Goal: Information Seeking & Learning: Learn about a topic

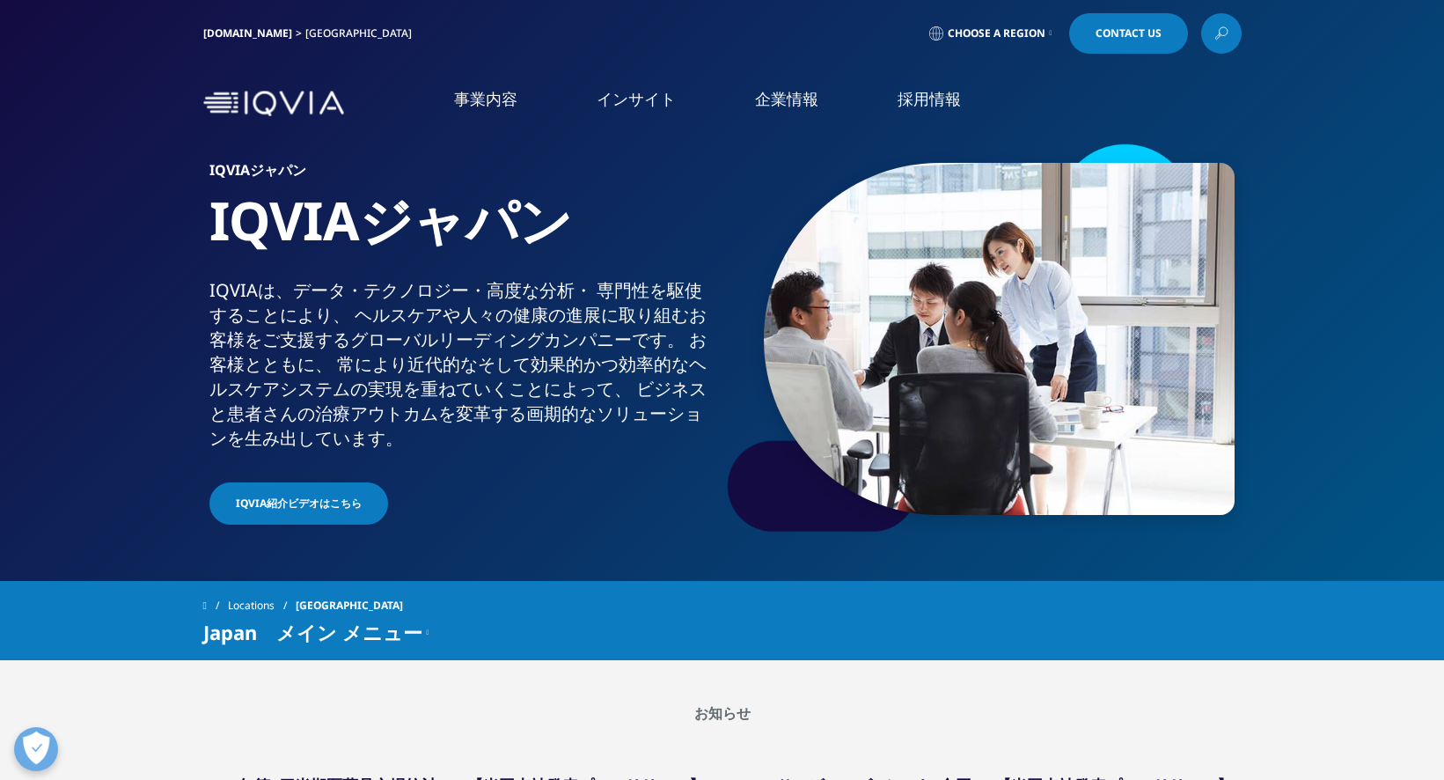
click at [568, 437] on link "概要" at bounding box center [539, 437] width 267 height 48
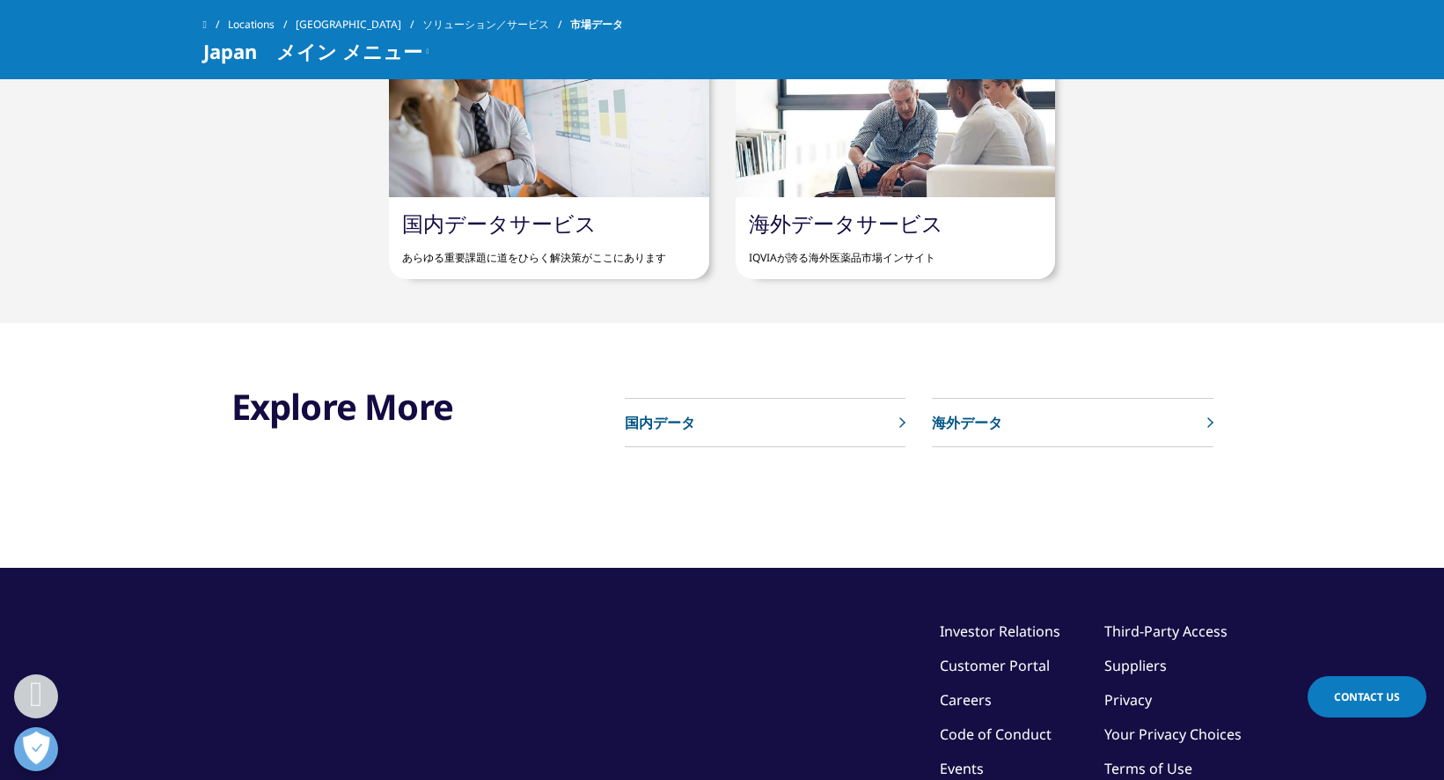
scroll to position [1144, 0]
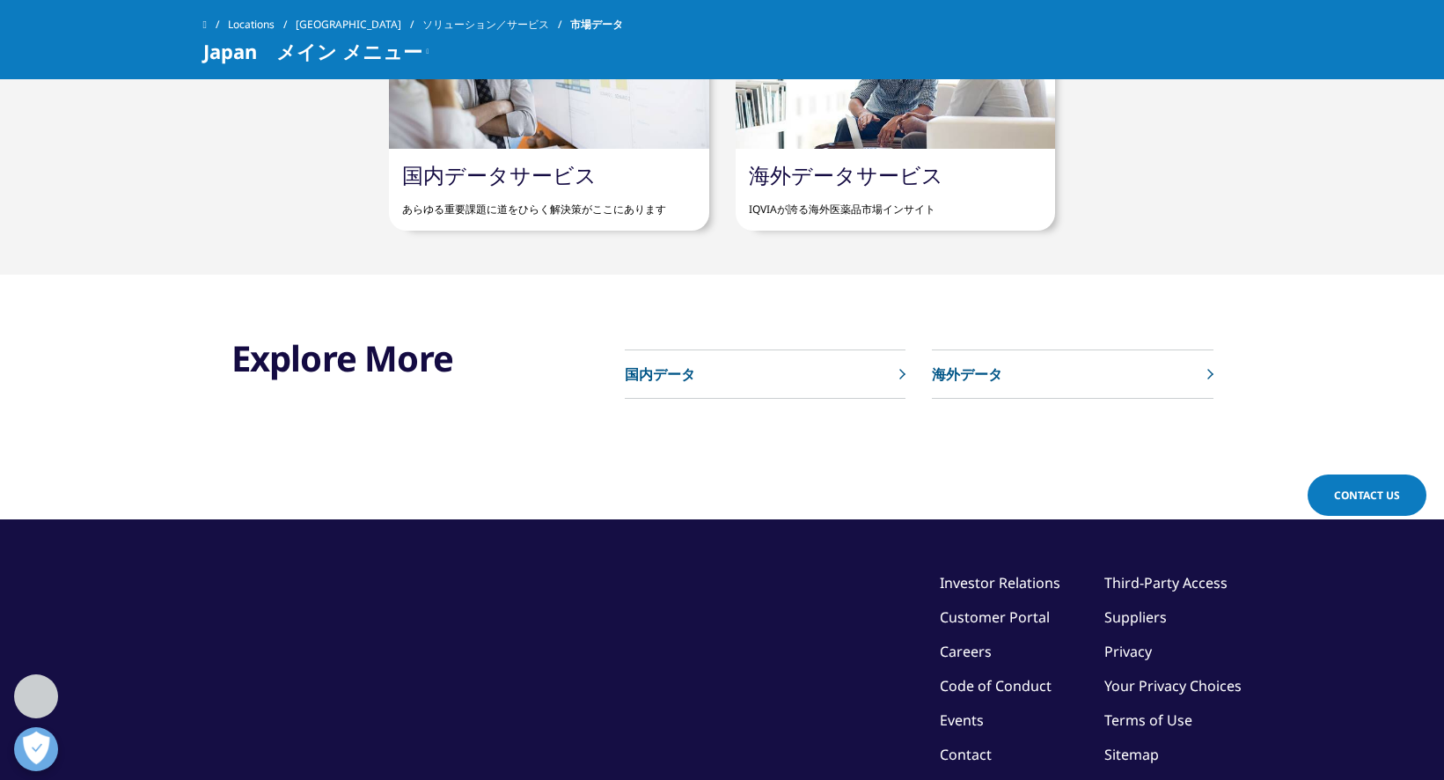
click at [663, 376] on p "国内データ" at bounding box center [660, 374] width 70 height 21
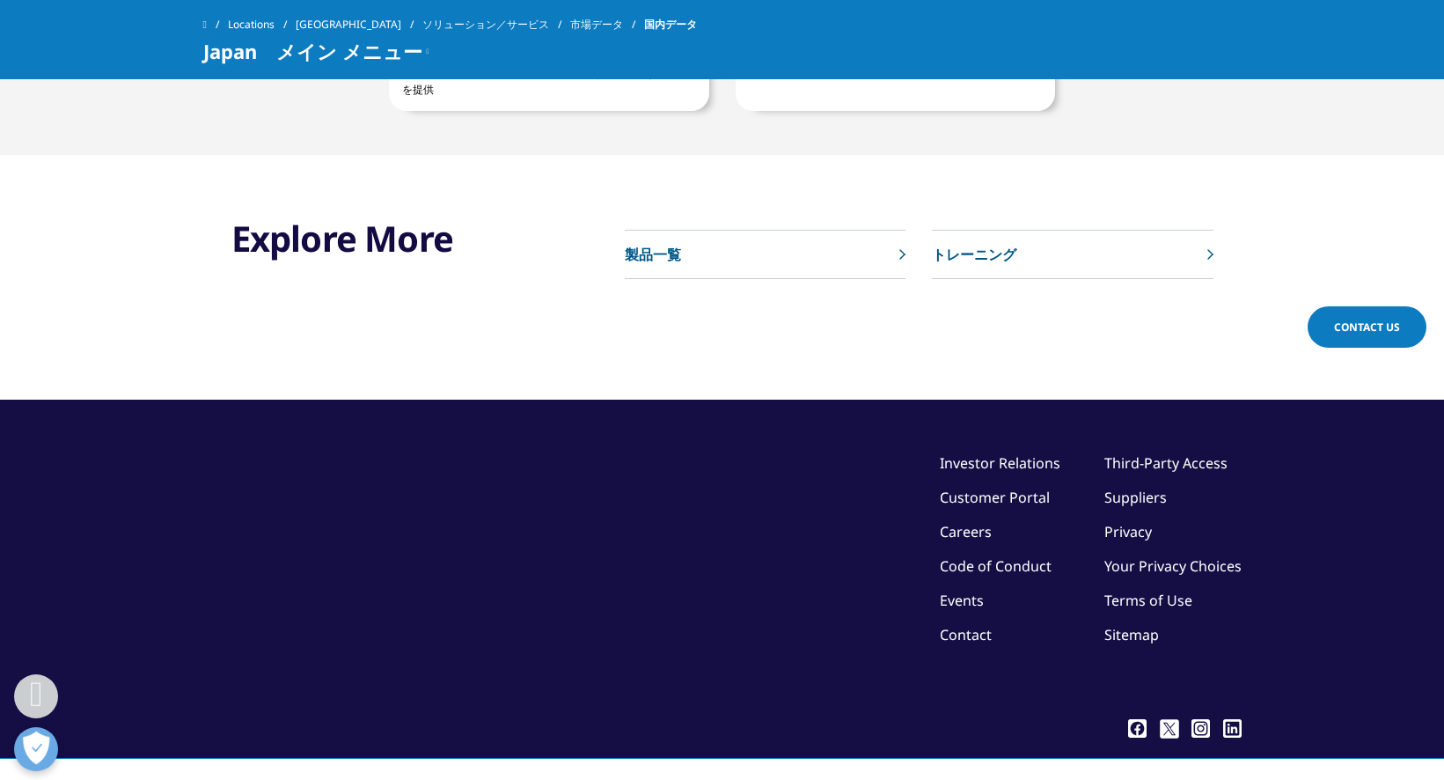
scroll to position [1232, 0]
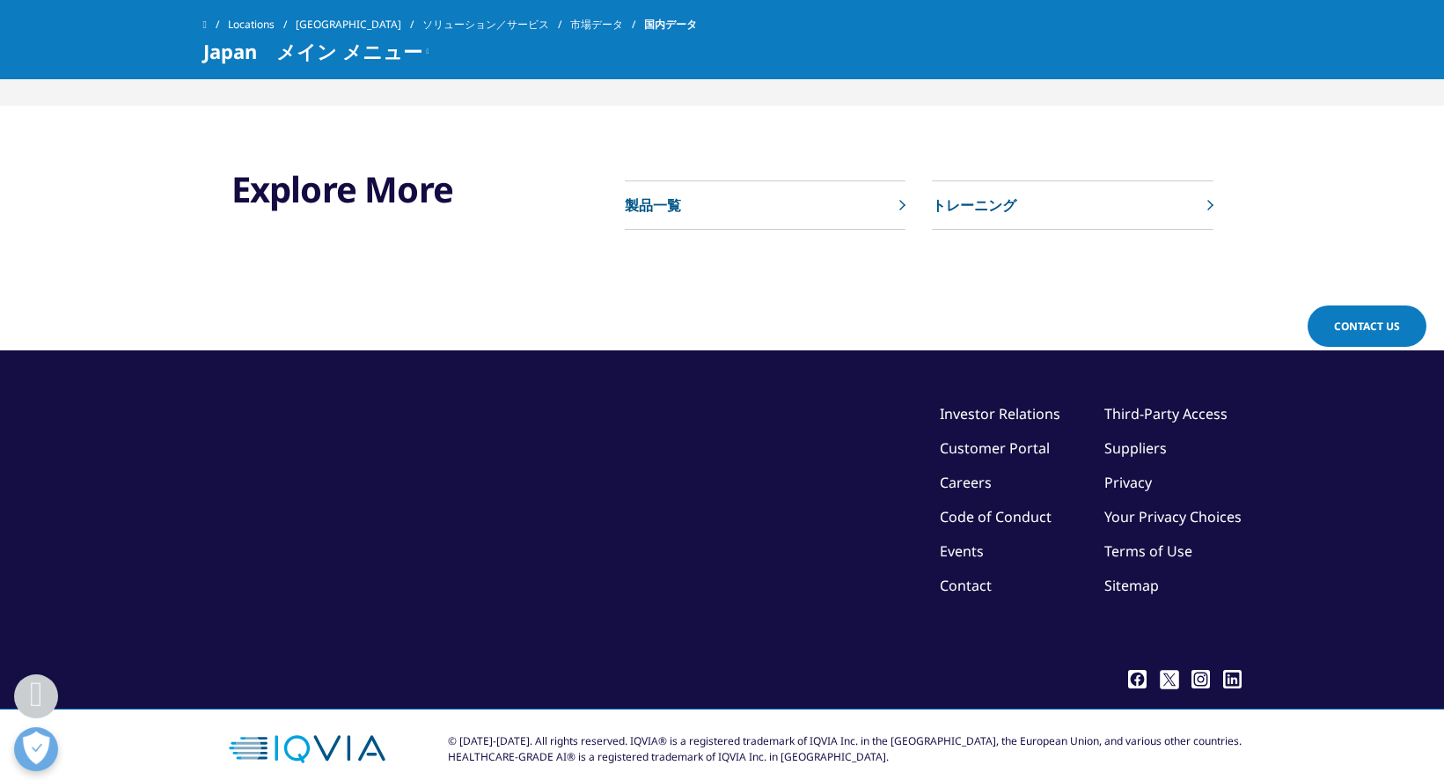
click at [657, 205] on p "製品一覧" at bounding box center [653, 205] width 56 height 21
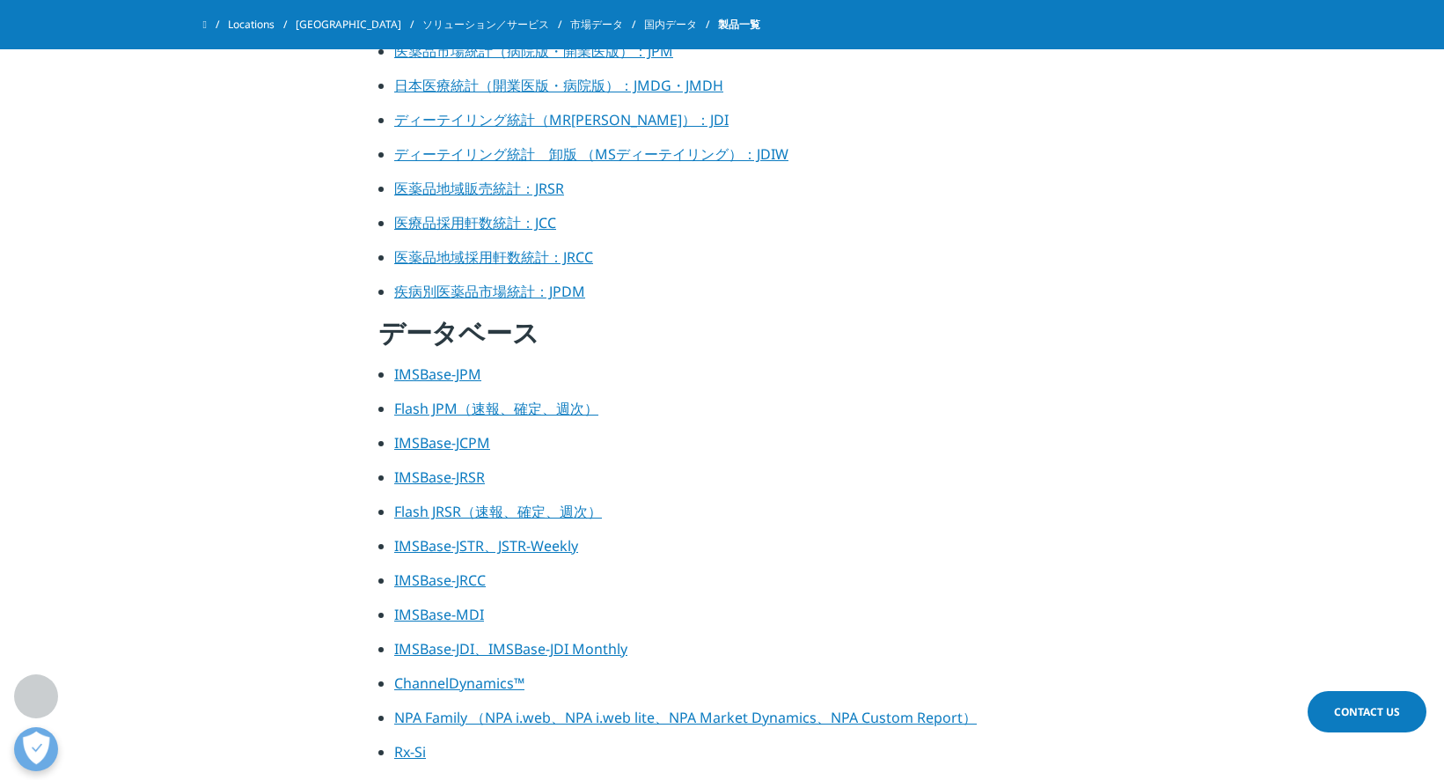
scroll to position [731, 0]
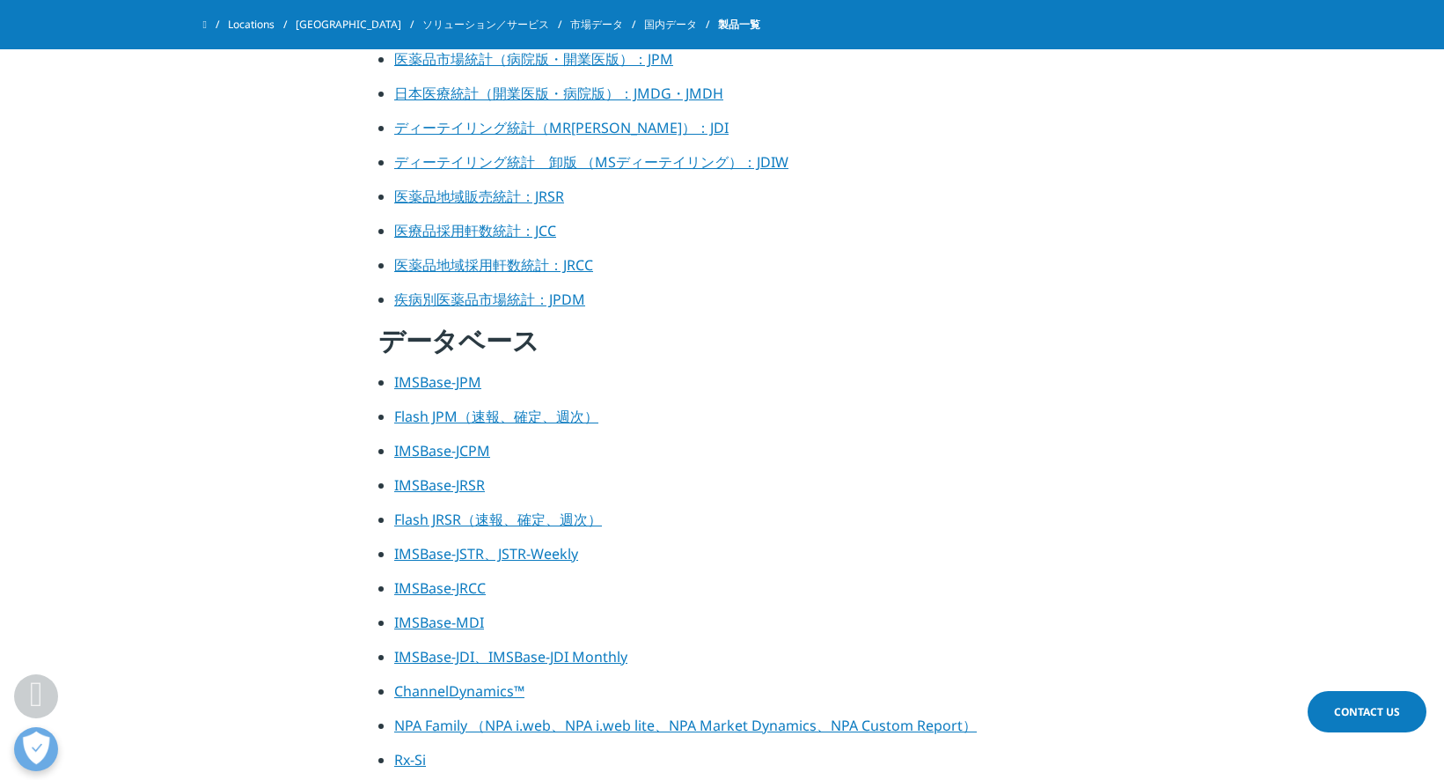
click at [443, 381] on link "IMSBase-JPM" at bounding box center [437, 381] width 87 height 19
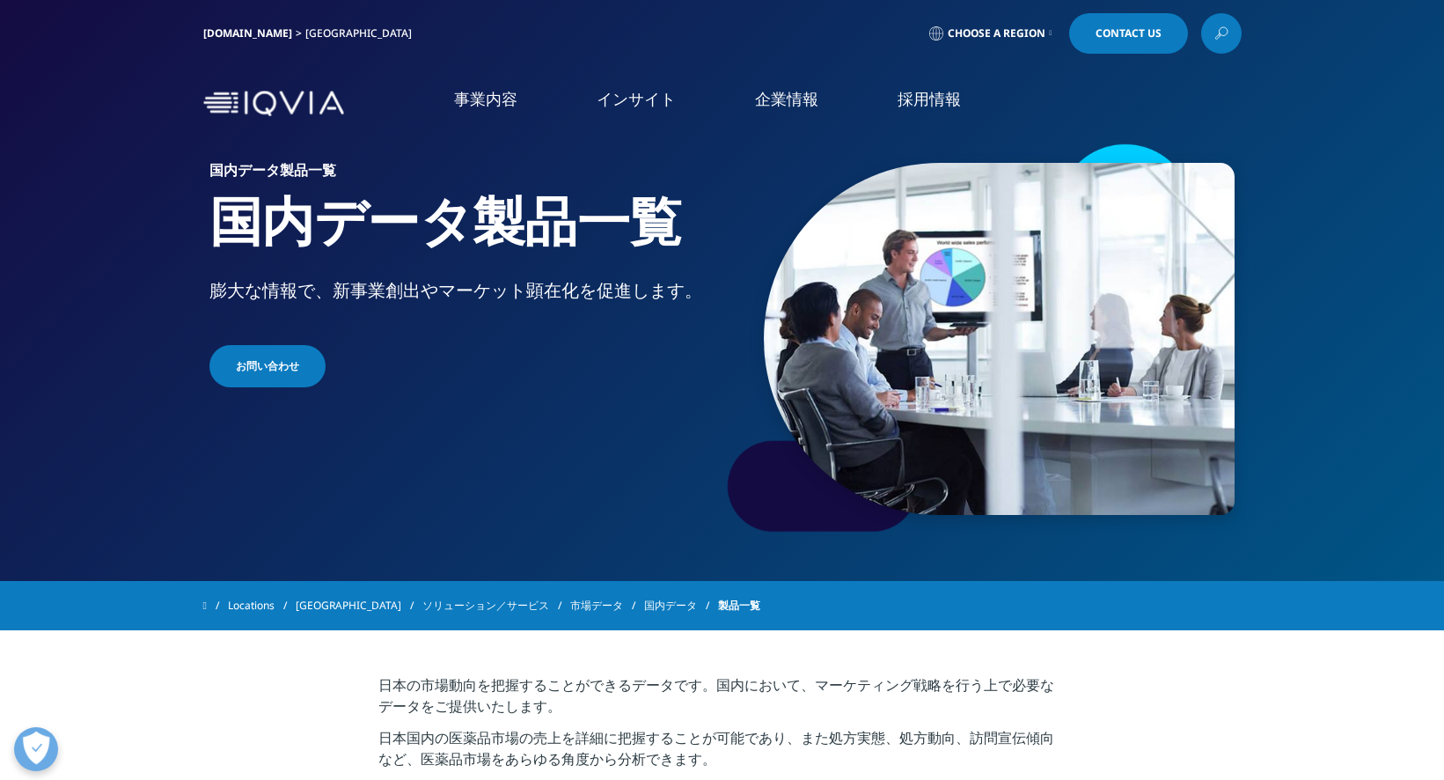
click at [314, 100] on img at bounding box center [273, 104] width 141 height 26
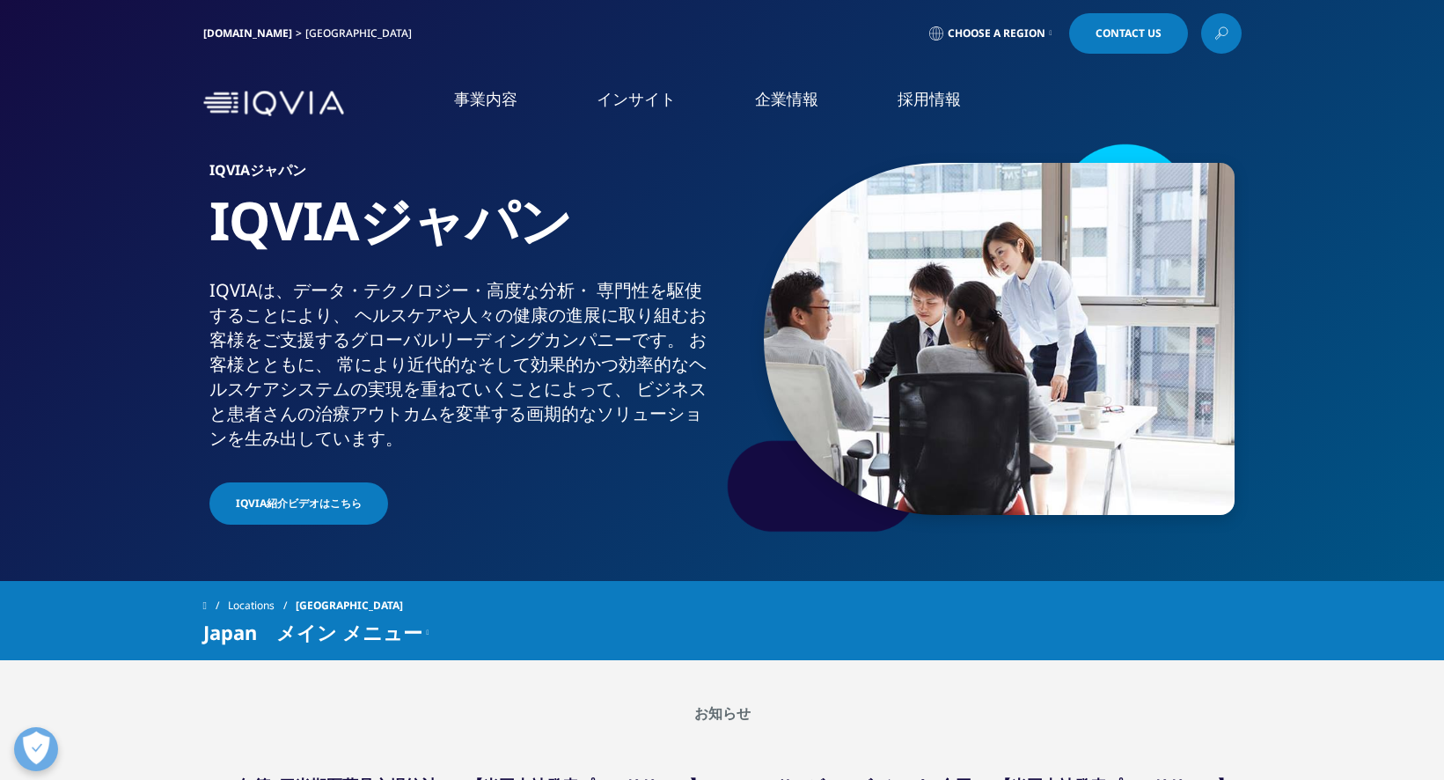
click at [148, 345] on li "市場データ" at bounding box center [212, 359] width 274 height 34
click at [145, 344] on li "市場データ" at bounding box center [212, 359] width 274 height 34
click at [108, 349] on link "市場データ" at bounding box center [127, 359] width 70 height 20
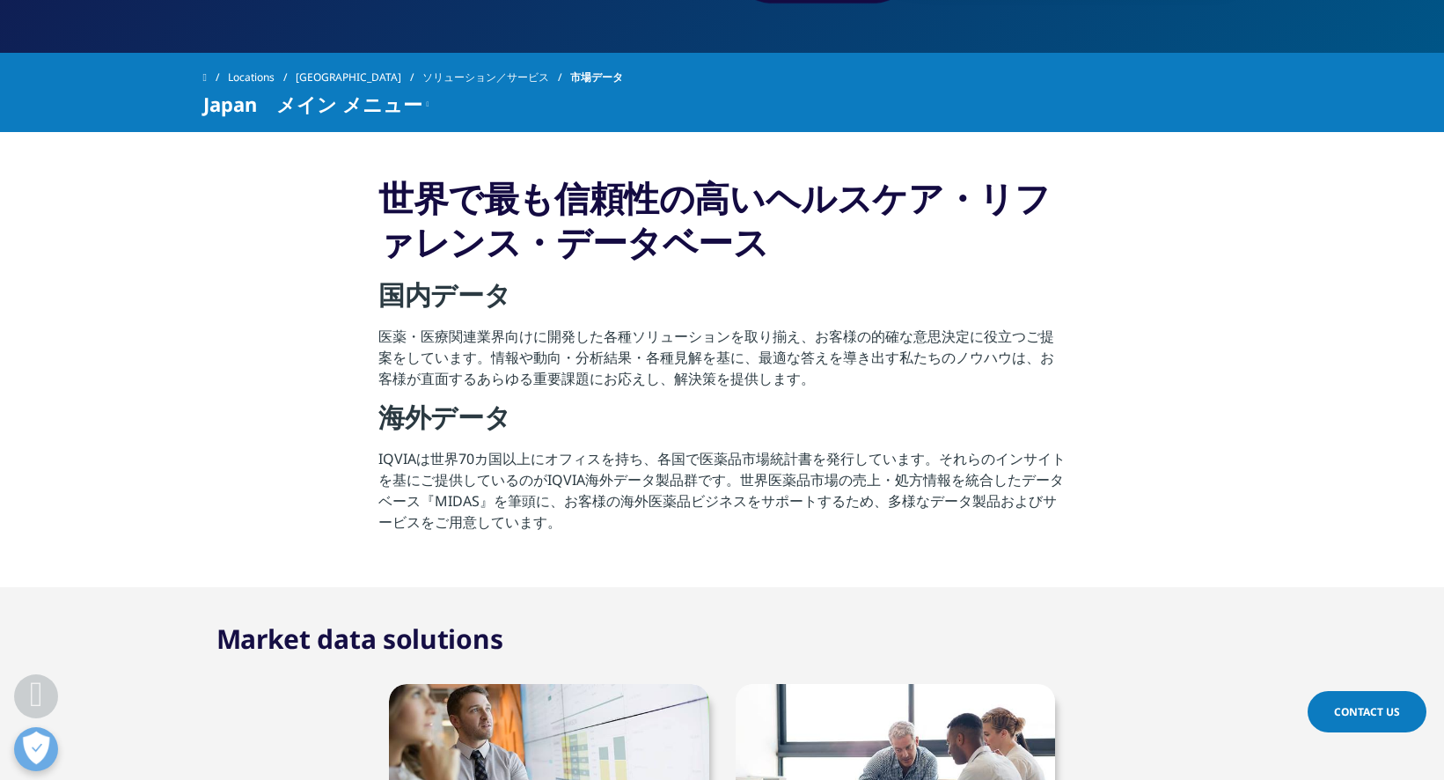
scroll to position [792, 0]
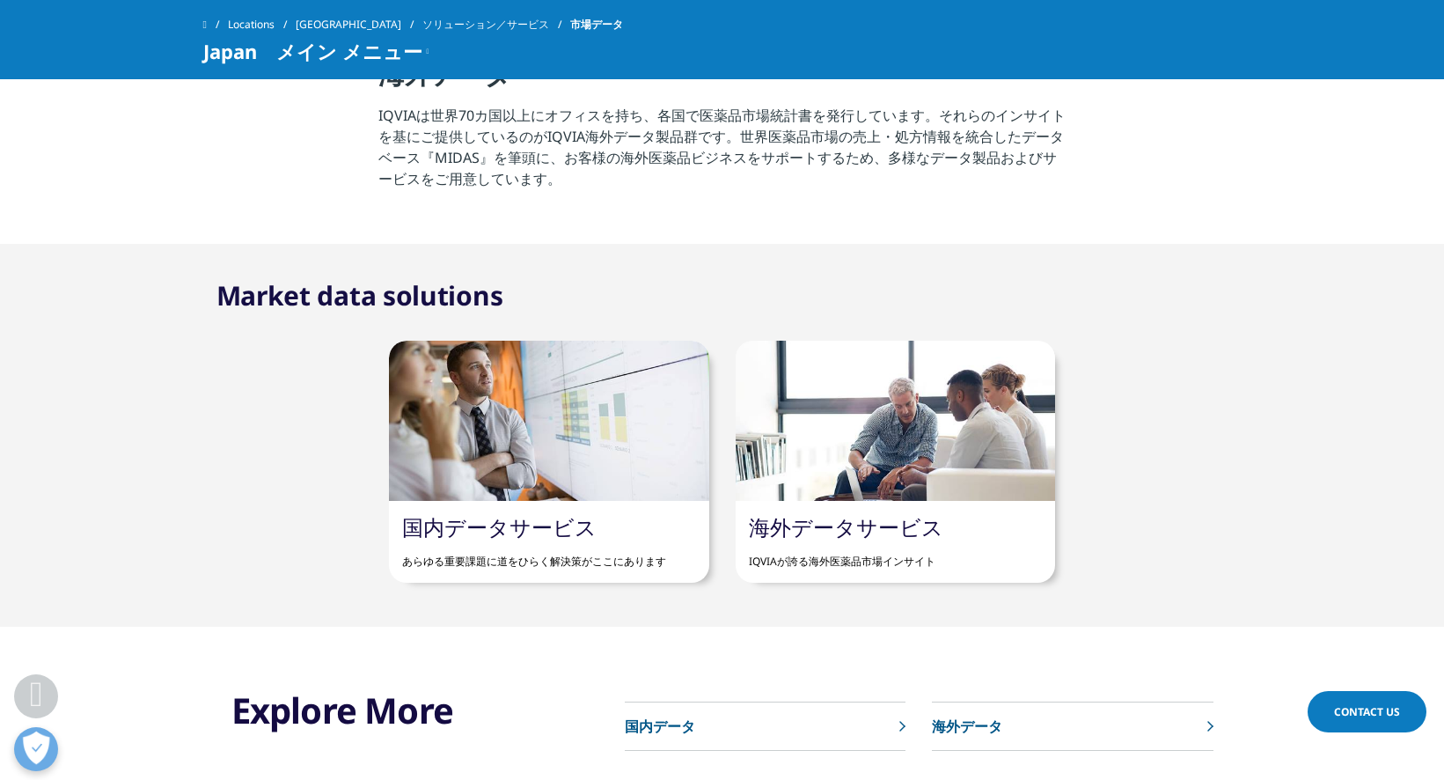
click at [562, 534] on link "国内データサービス" at bounding box center [499, 526] width 195 height 29
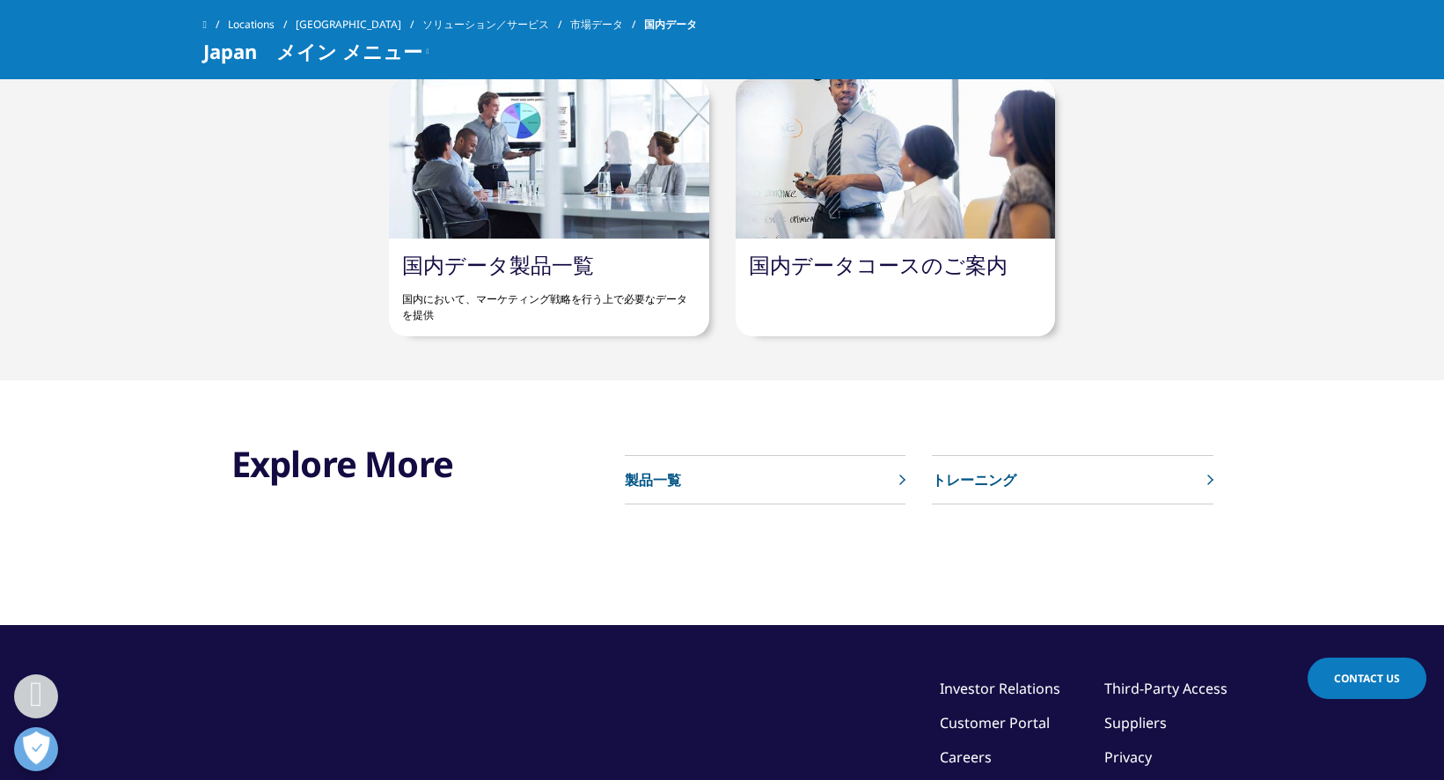
scroll to position [1056, 0]
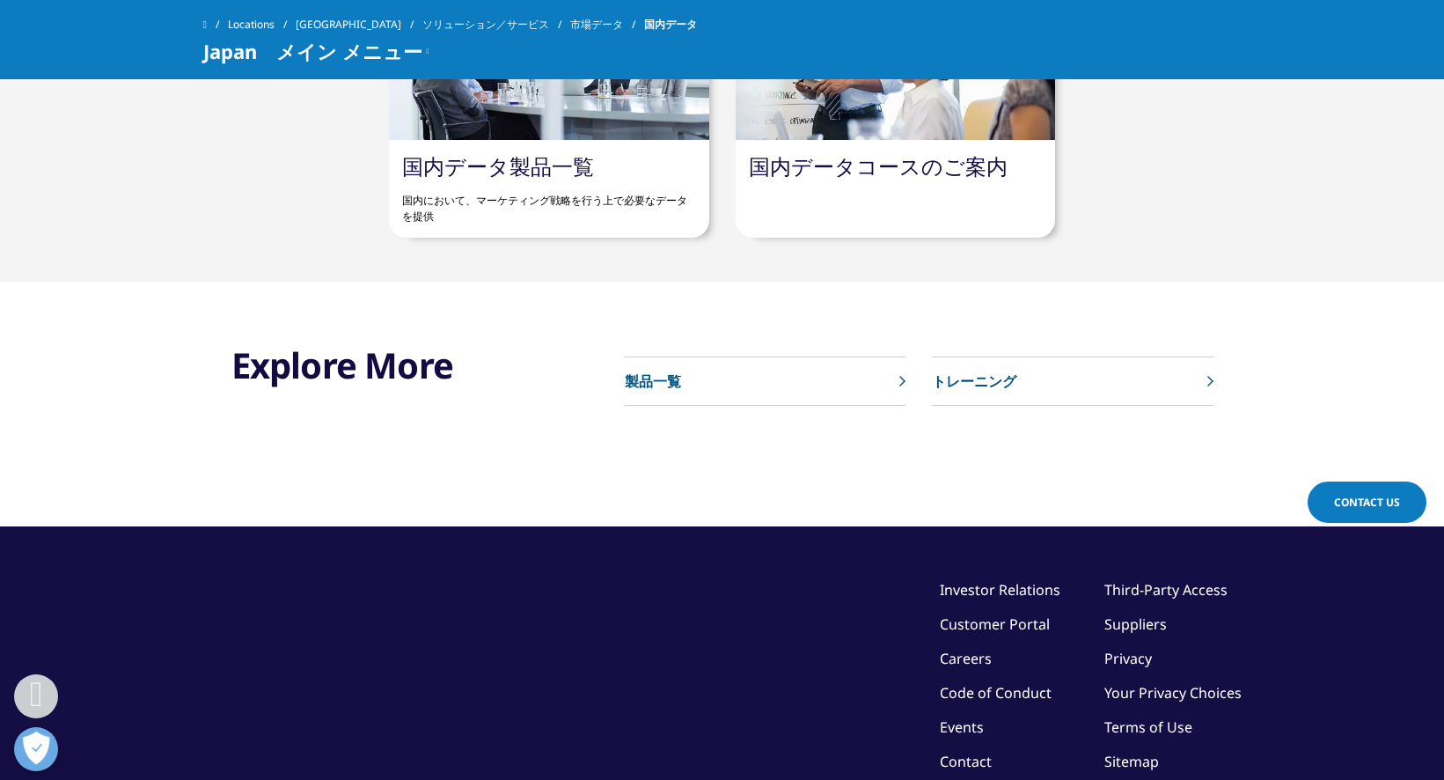
click at [910, 183] on div "国内データコースのご案内" at bounding box center [896, 166] width 320 height 53
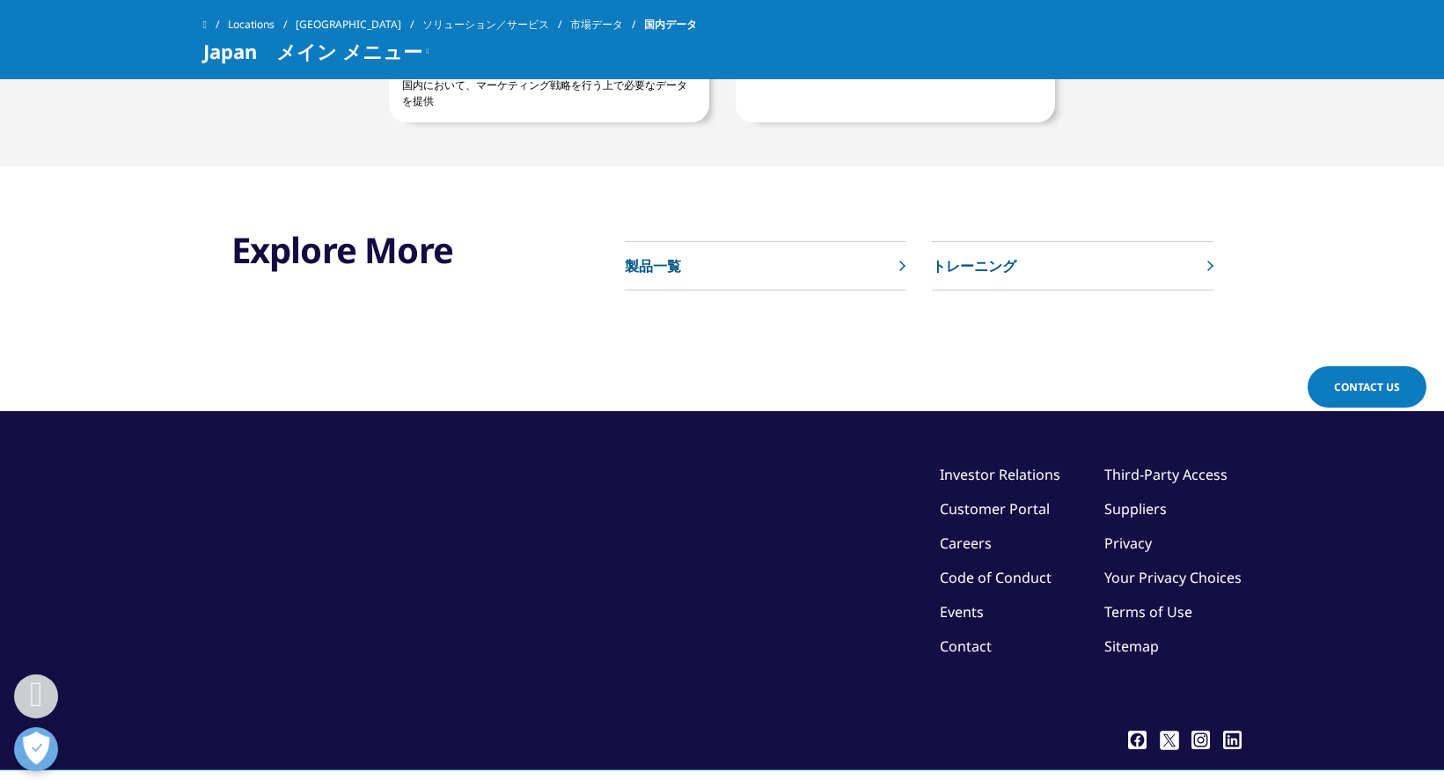
scroll to position [990, 0]
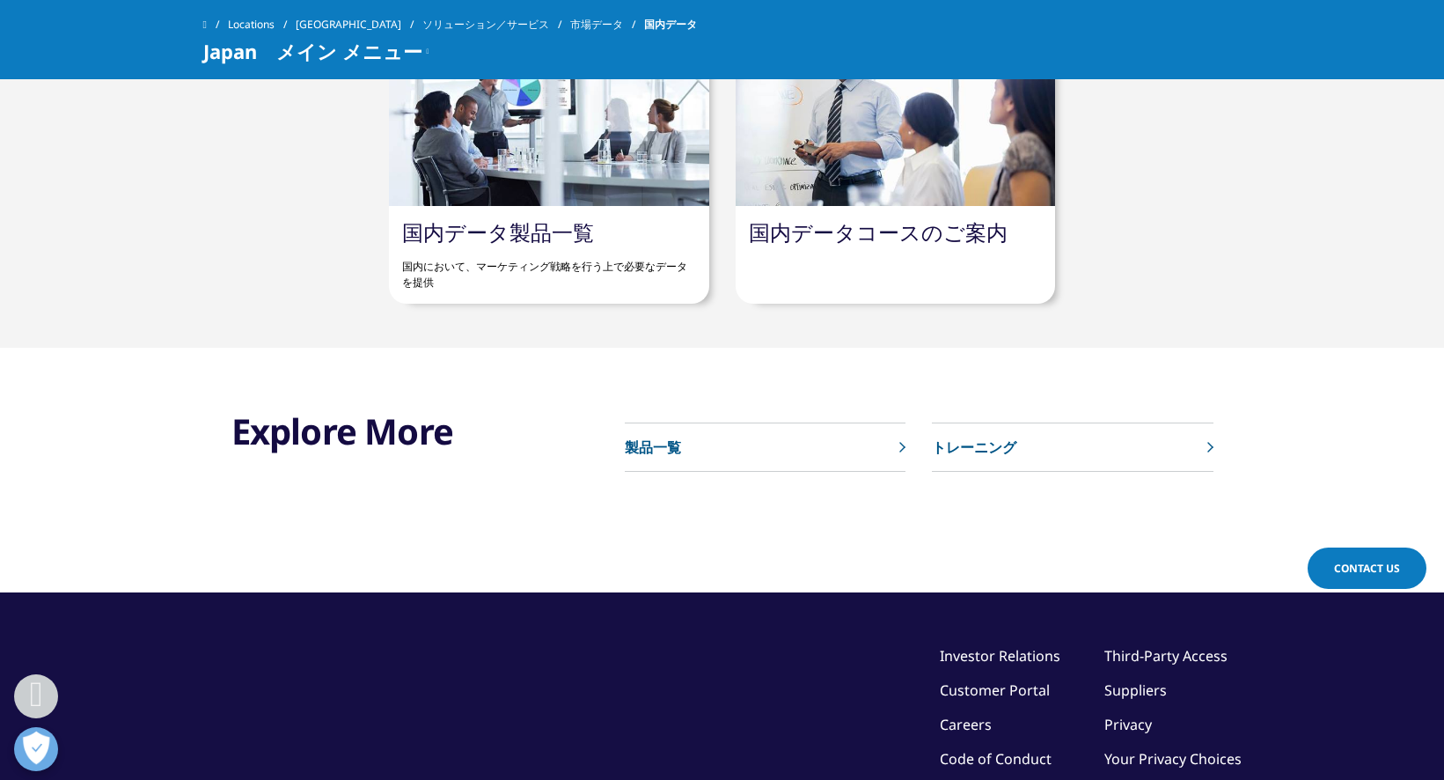
click at [651, 445] on p "製品一覧" at bounding box center [653, 447] width 56 height 21
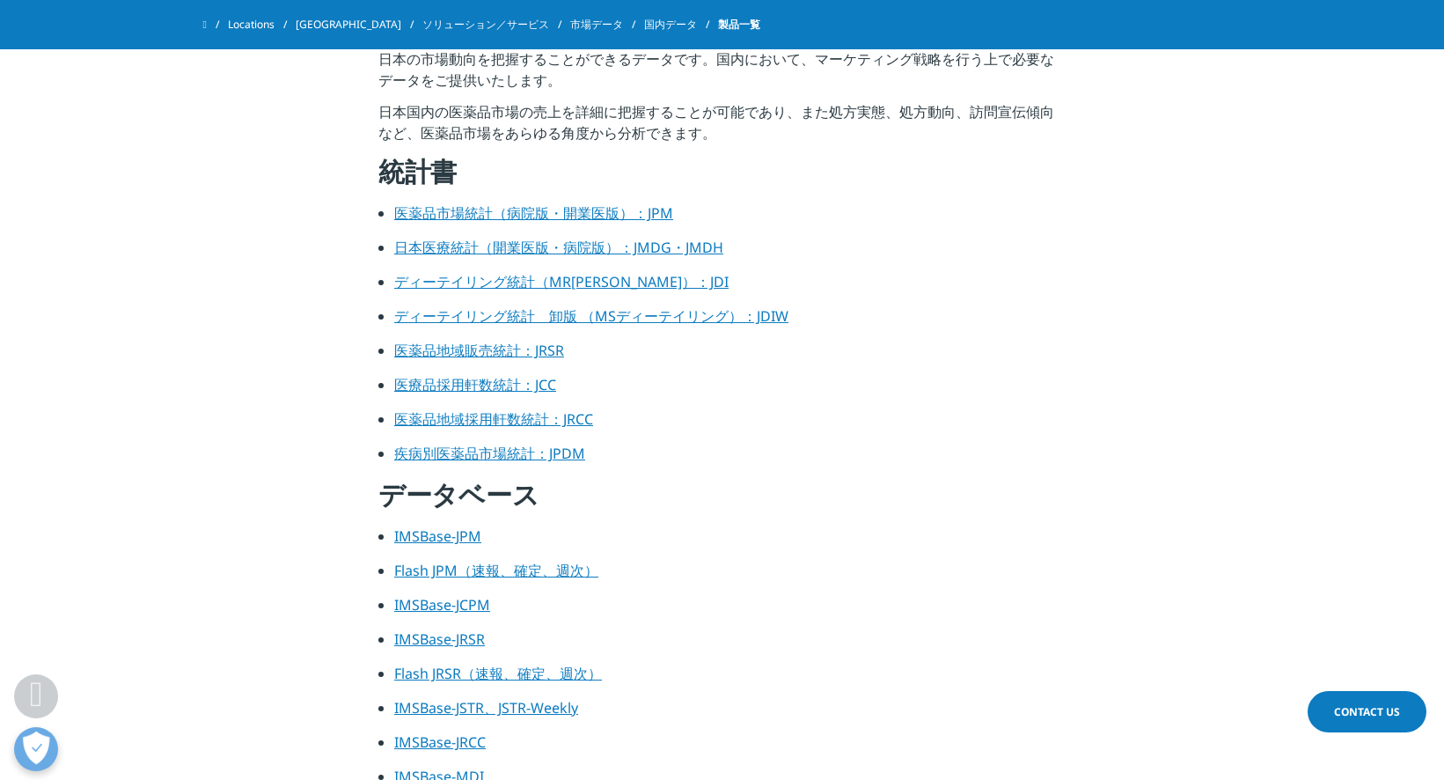
scroll to position [616, 0]
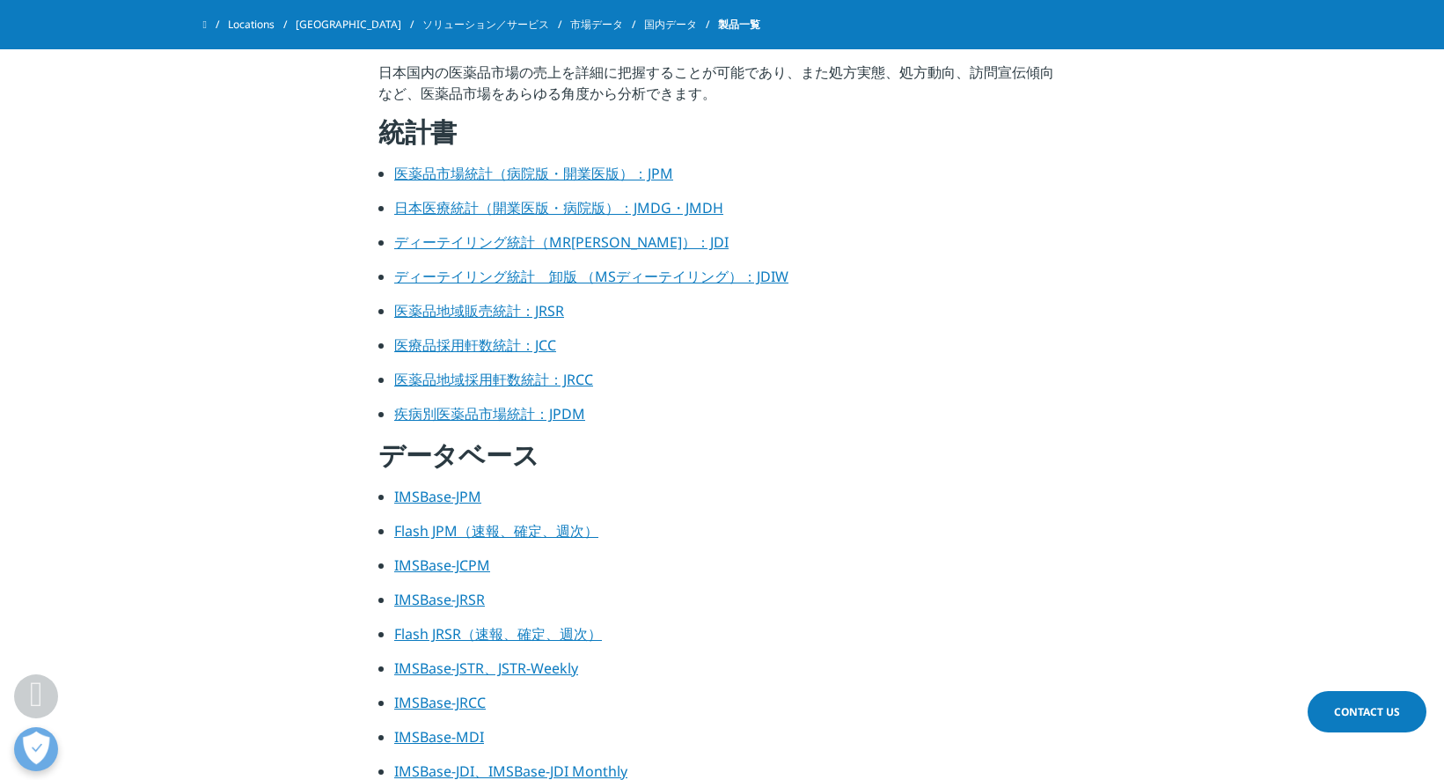
click at [447, 496] on link "IMSBase-JPM" at bounding box center [437, 496] width 87 height 19
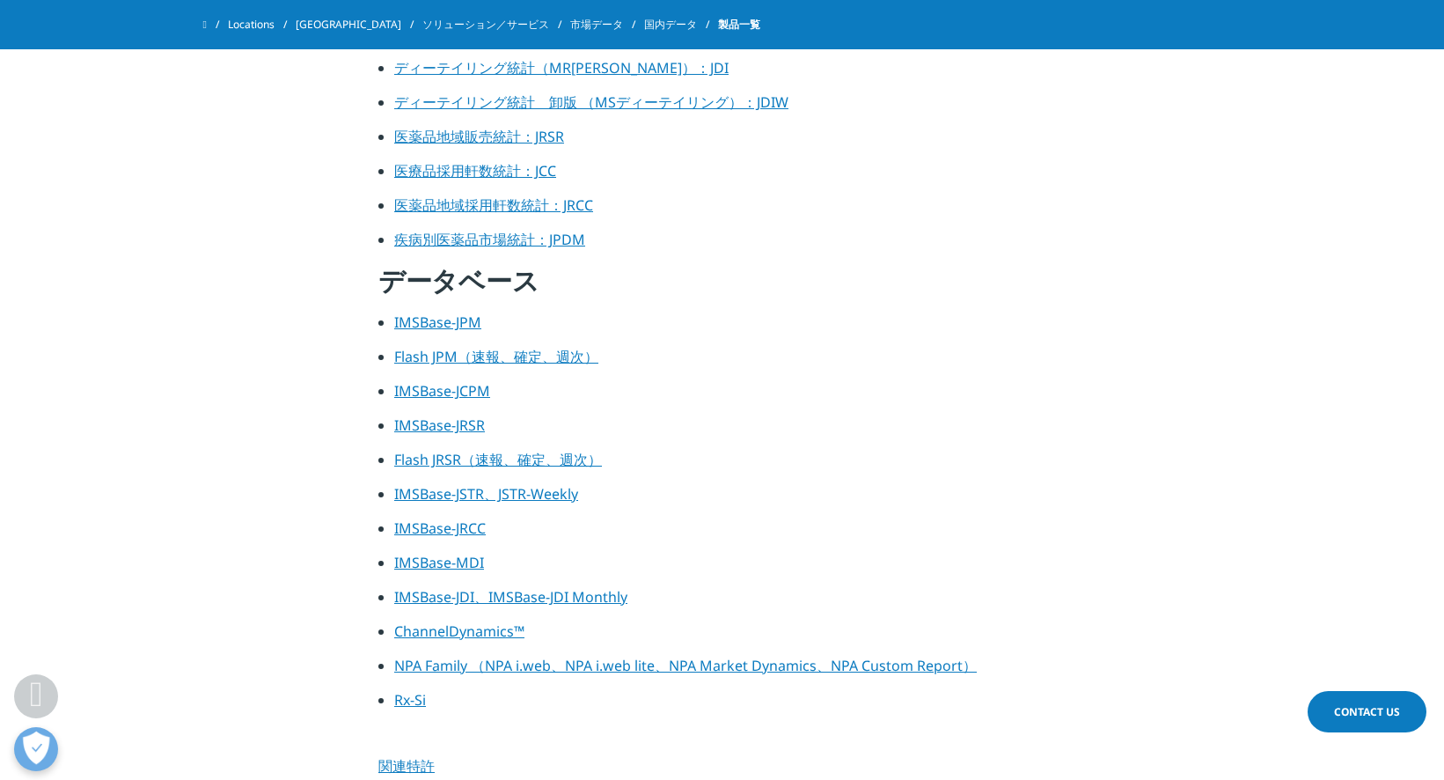
scroll to position [792, 0]
click at [475, 390] on link "IMSBase-JCPM" at bounding box center [442, 388] width 96 height 19
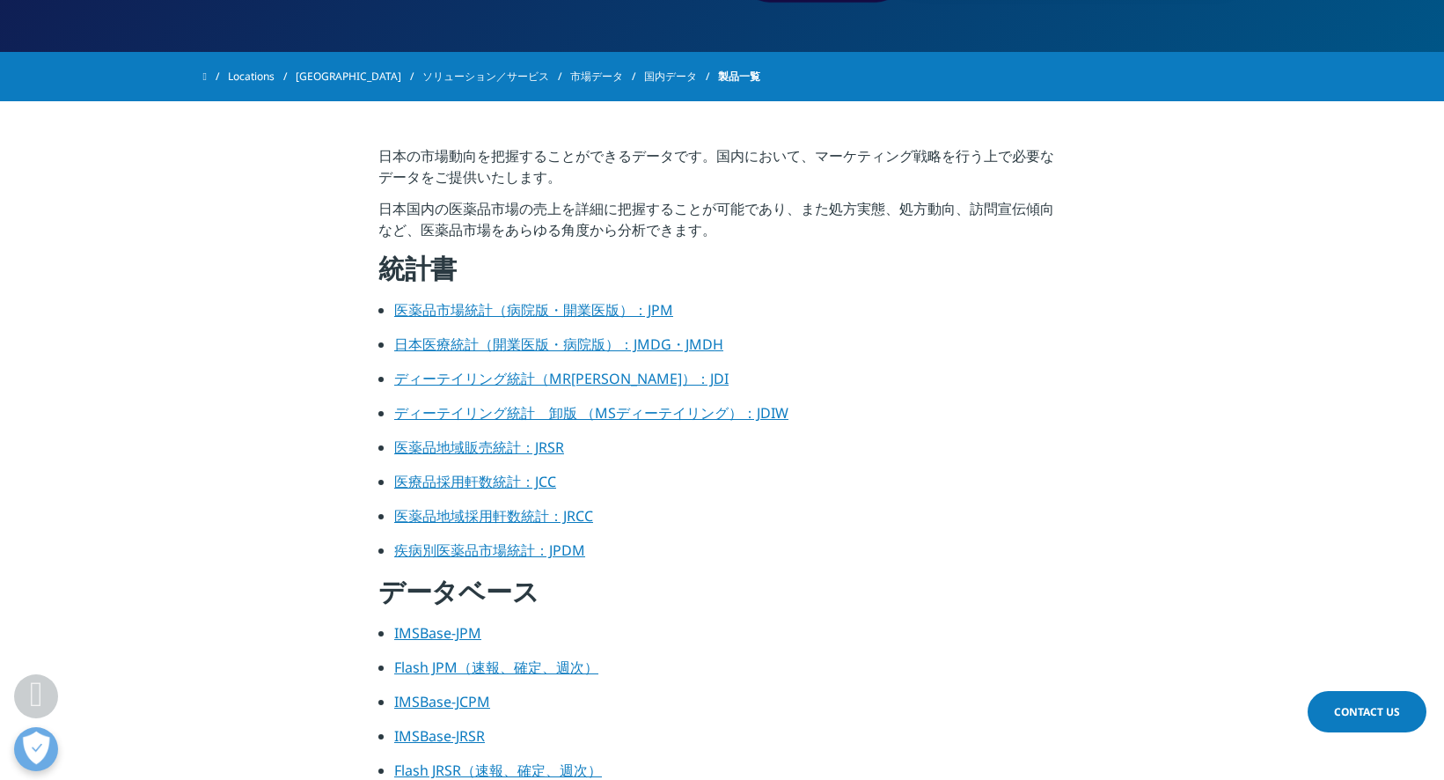
scroll to position [528, 0]
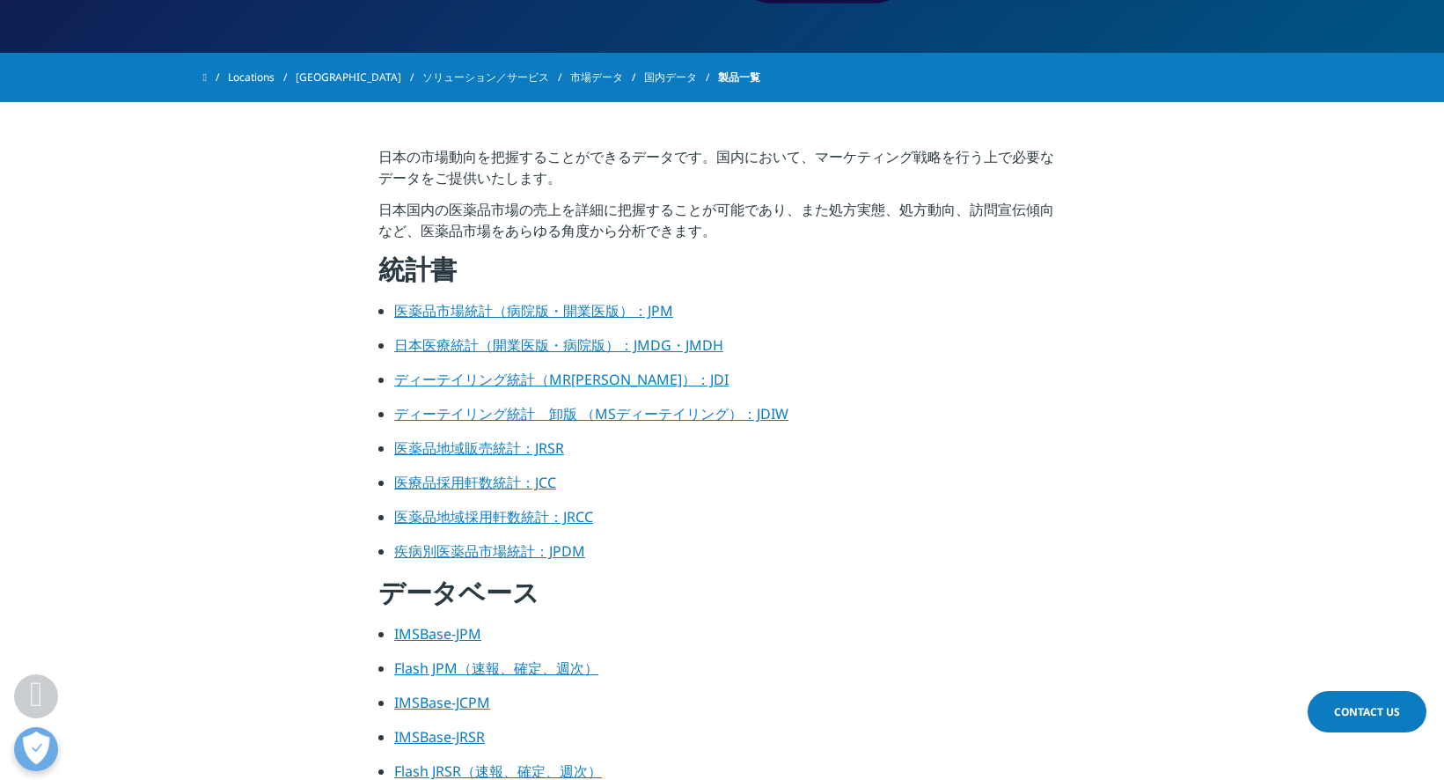
click at [530, 313] on link "医薬品市場統計（病院版・開業医版）：JPM" at bounding box center [533, 310] width 279 height 19
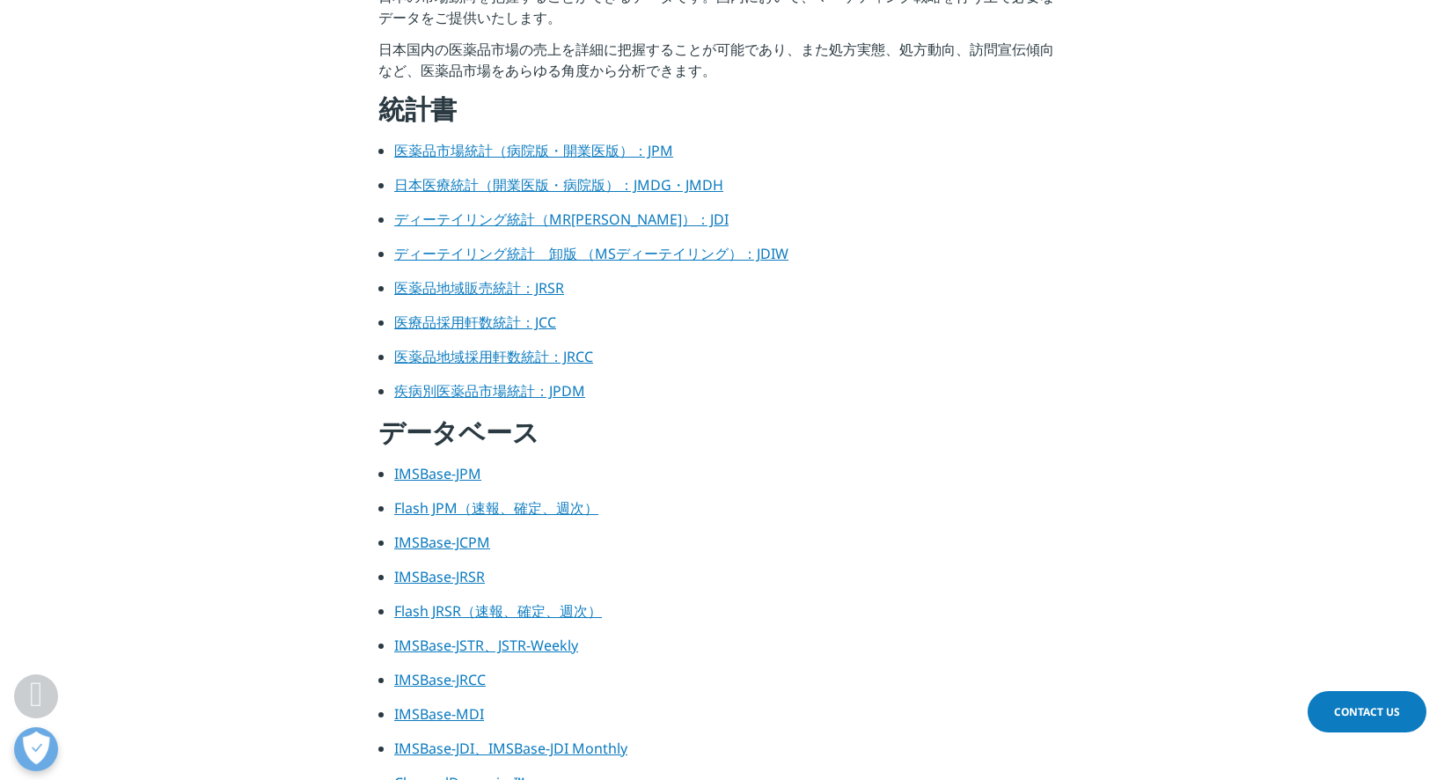
scroll to position [704, 0]
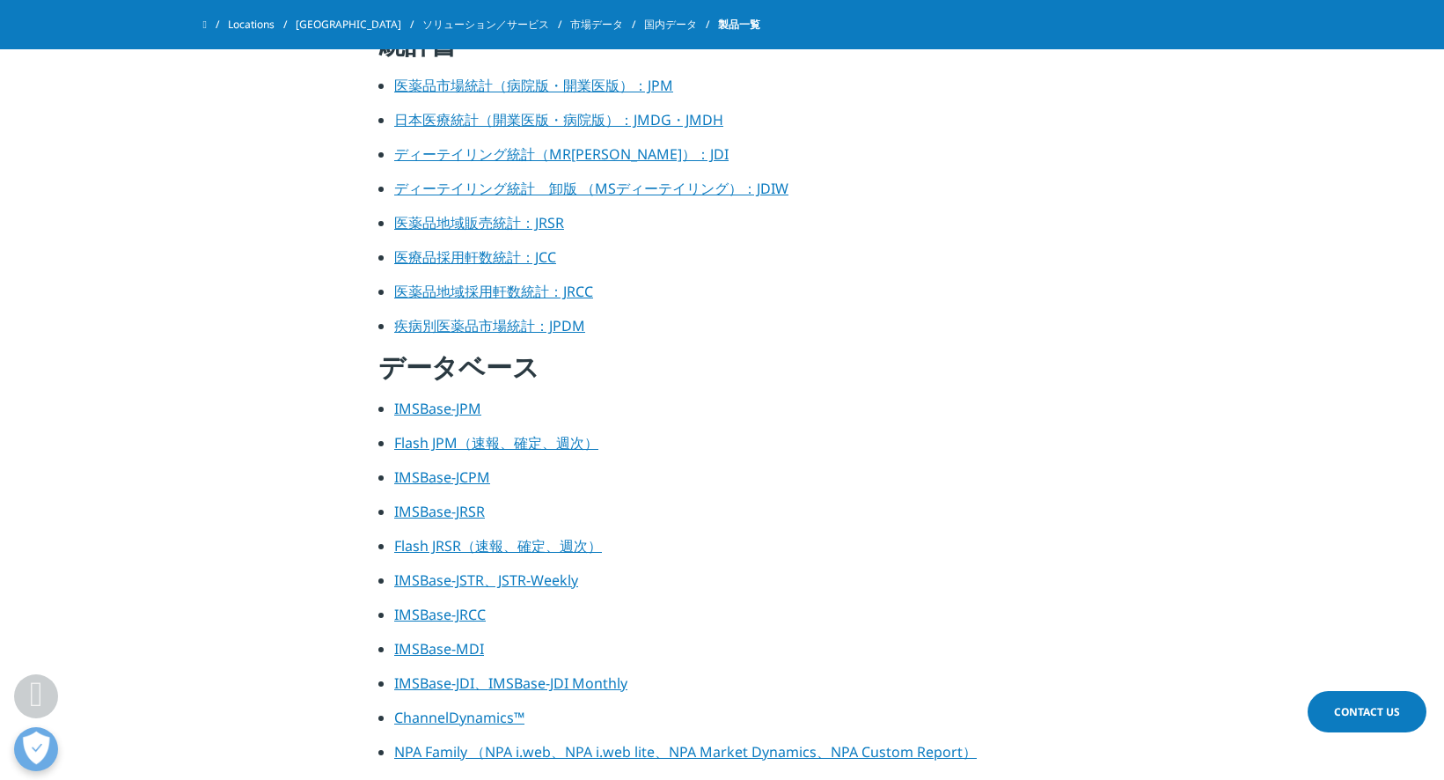
click at [572, 326] on link "疾病別医薬品市場統計：JPDM" at bounding box center [489, 325] width 191 height 19
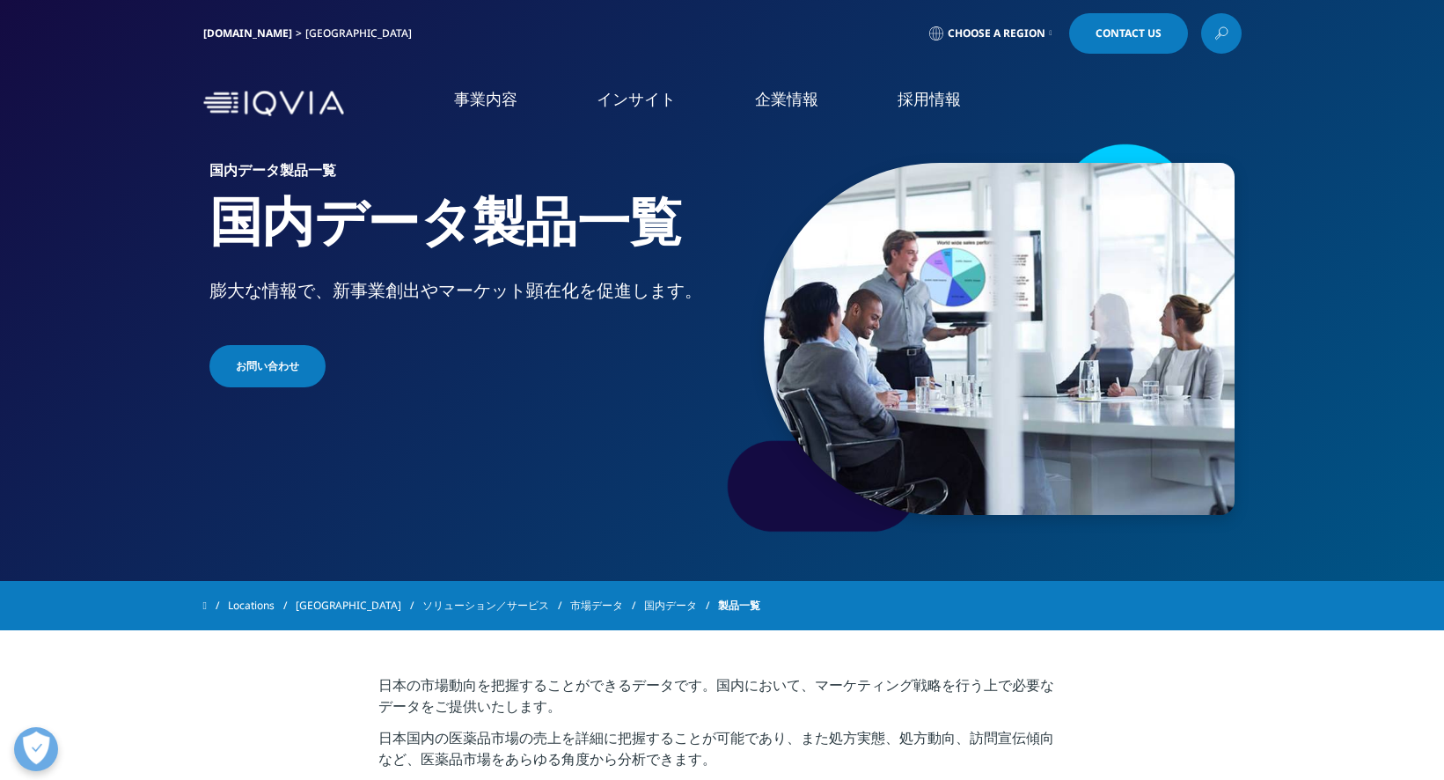
click at [257, 366] on span "お問い合わせ" at bounding box center [267, 366] width 63 height 16
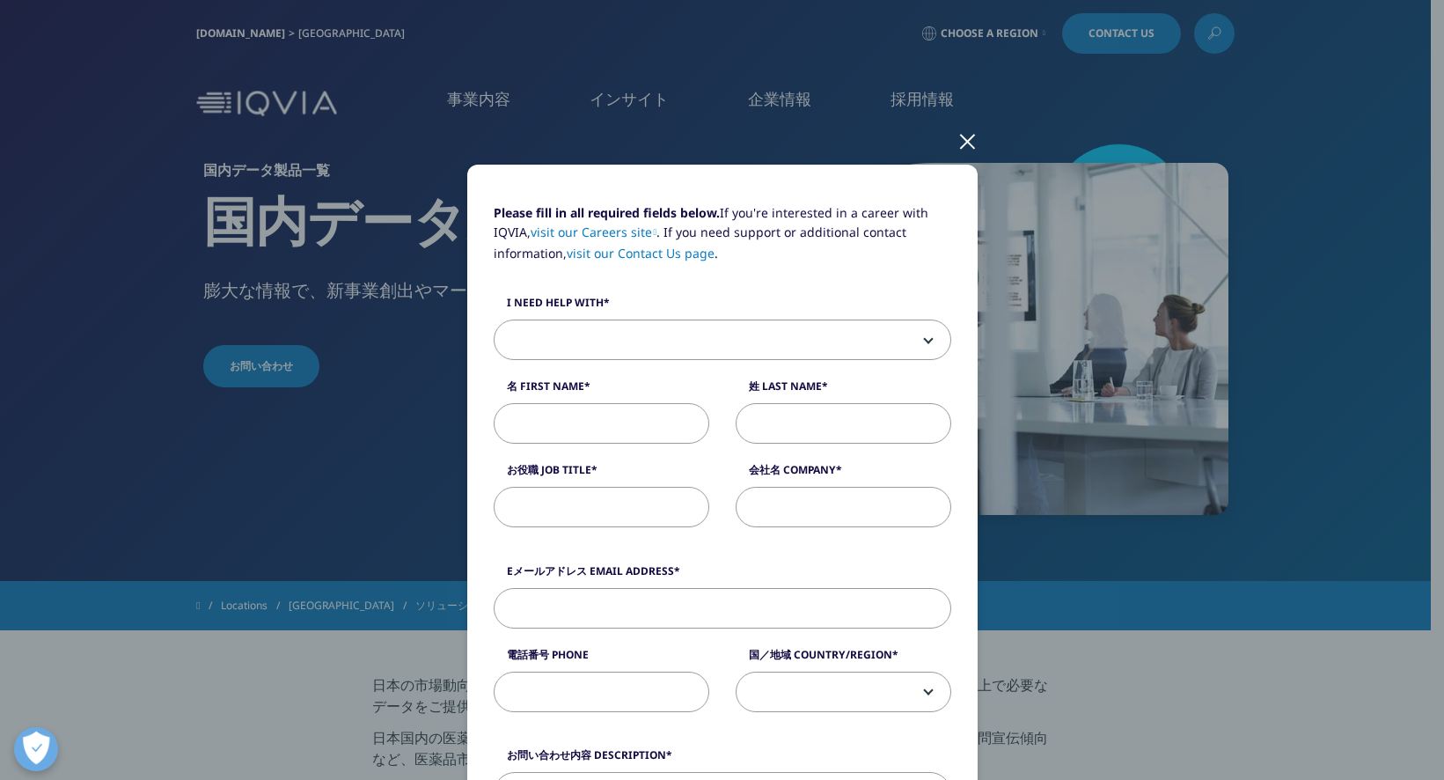
click at [958, 135] on div at bounding box center [968, 140] width 20 height 48
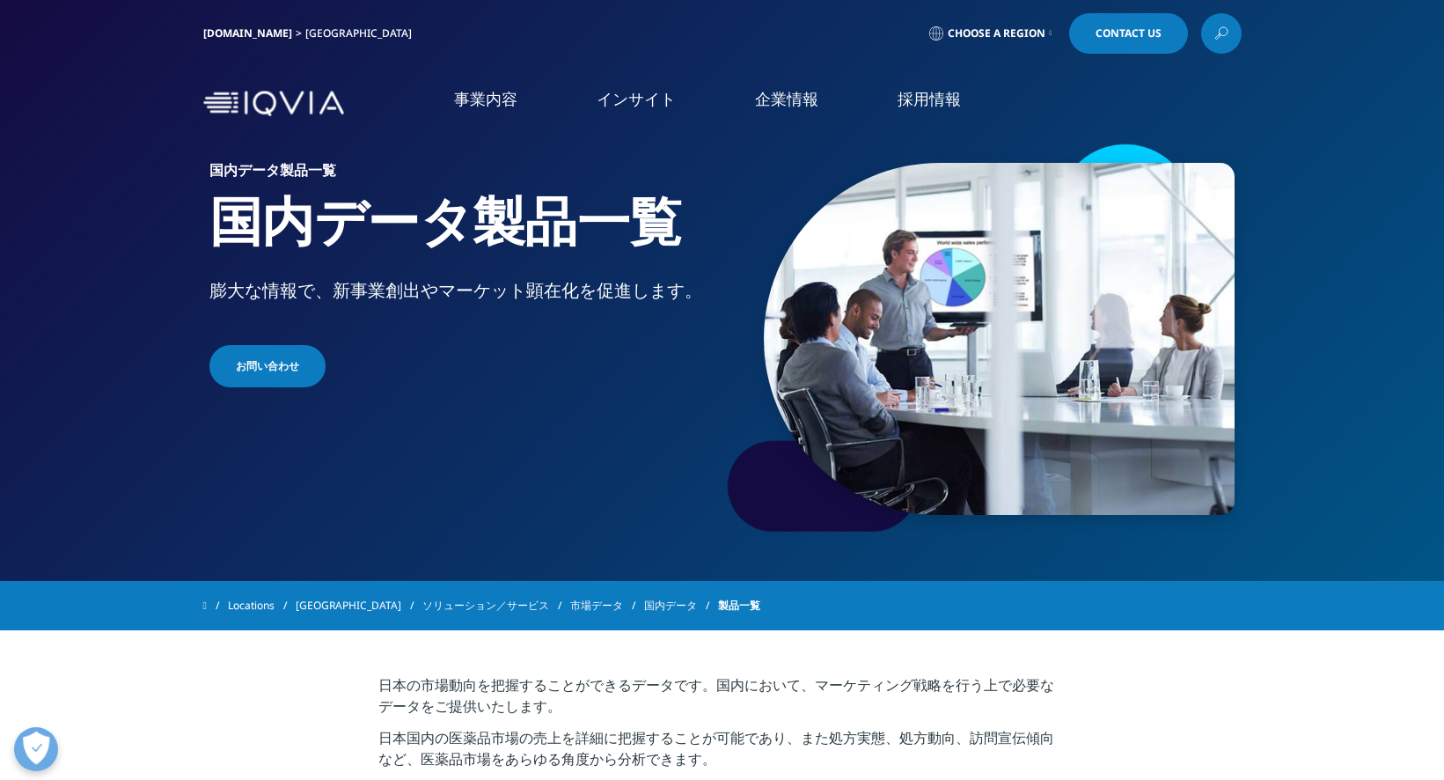
click at [486, 102] on link "事業内容" at bounding box center [485, 99] width 63 height 22
click at [155, 342] on li "市場データ" at bounding box center [212, 359] width 274 height 34
click at [880, 387] on link "国内データサービス" at bounding box center [933, 383] width 327 height 20
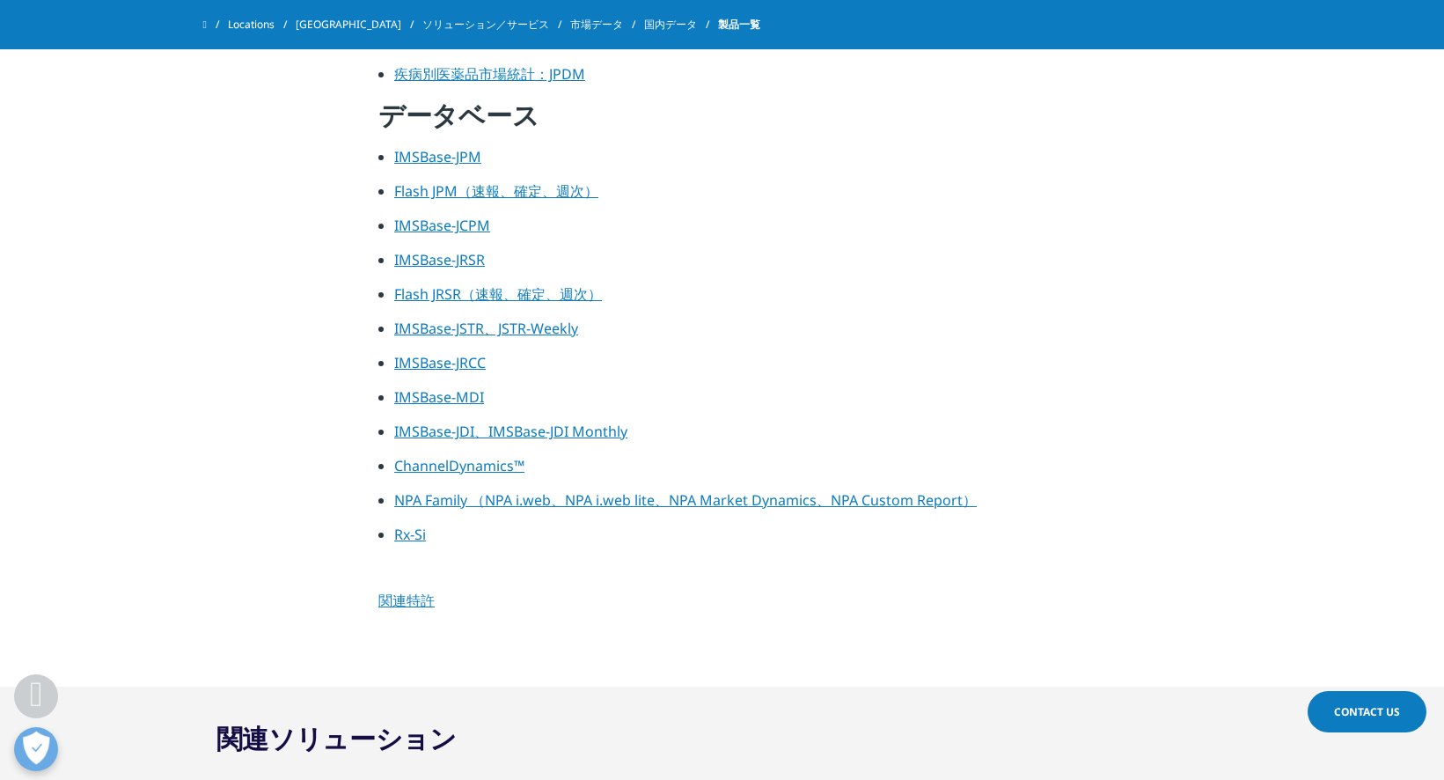
scroll to position [1056, 0]
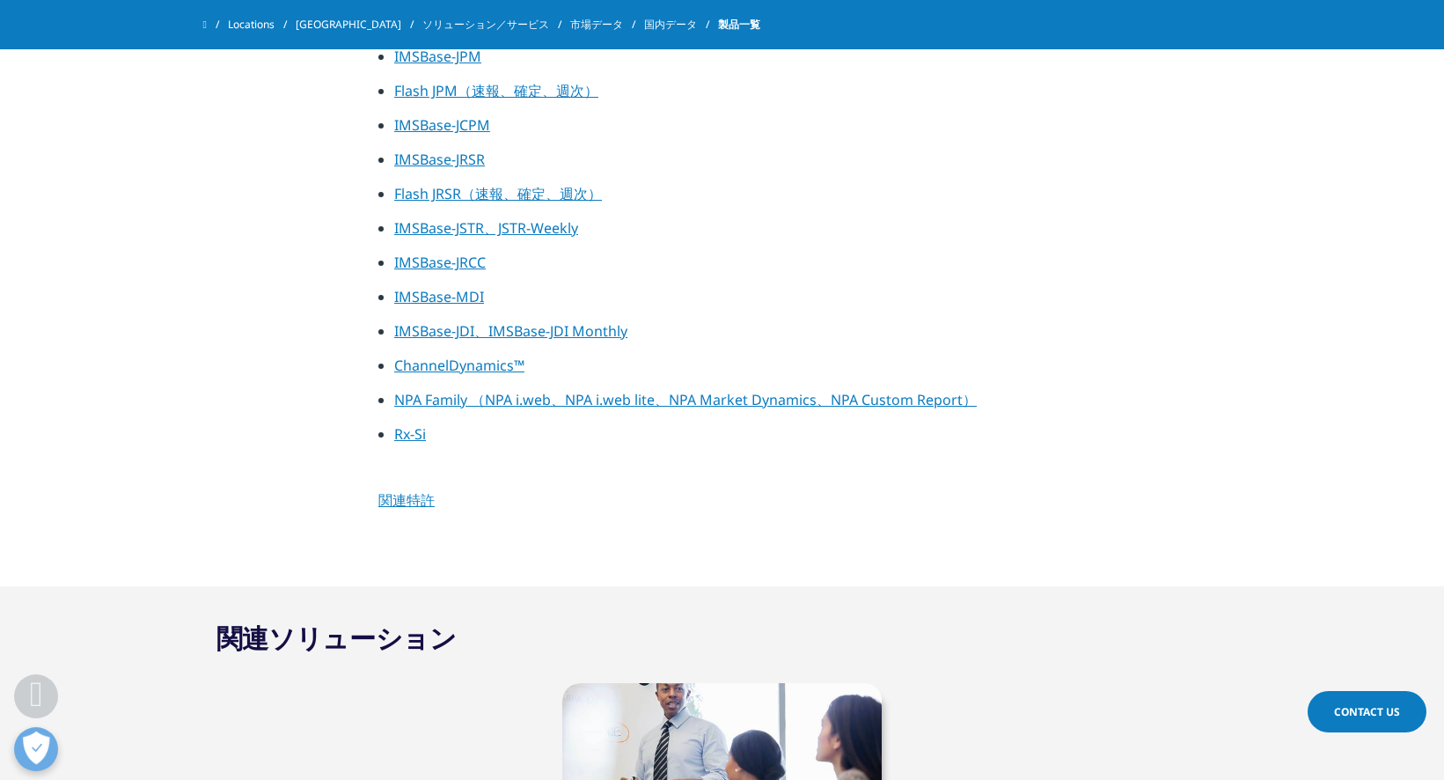
click at [407, 494] on link "関連特許" at bounding box center [406, 499] width 56 height 19
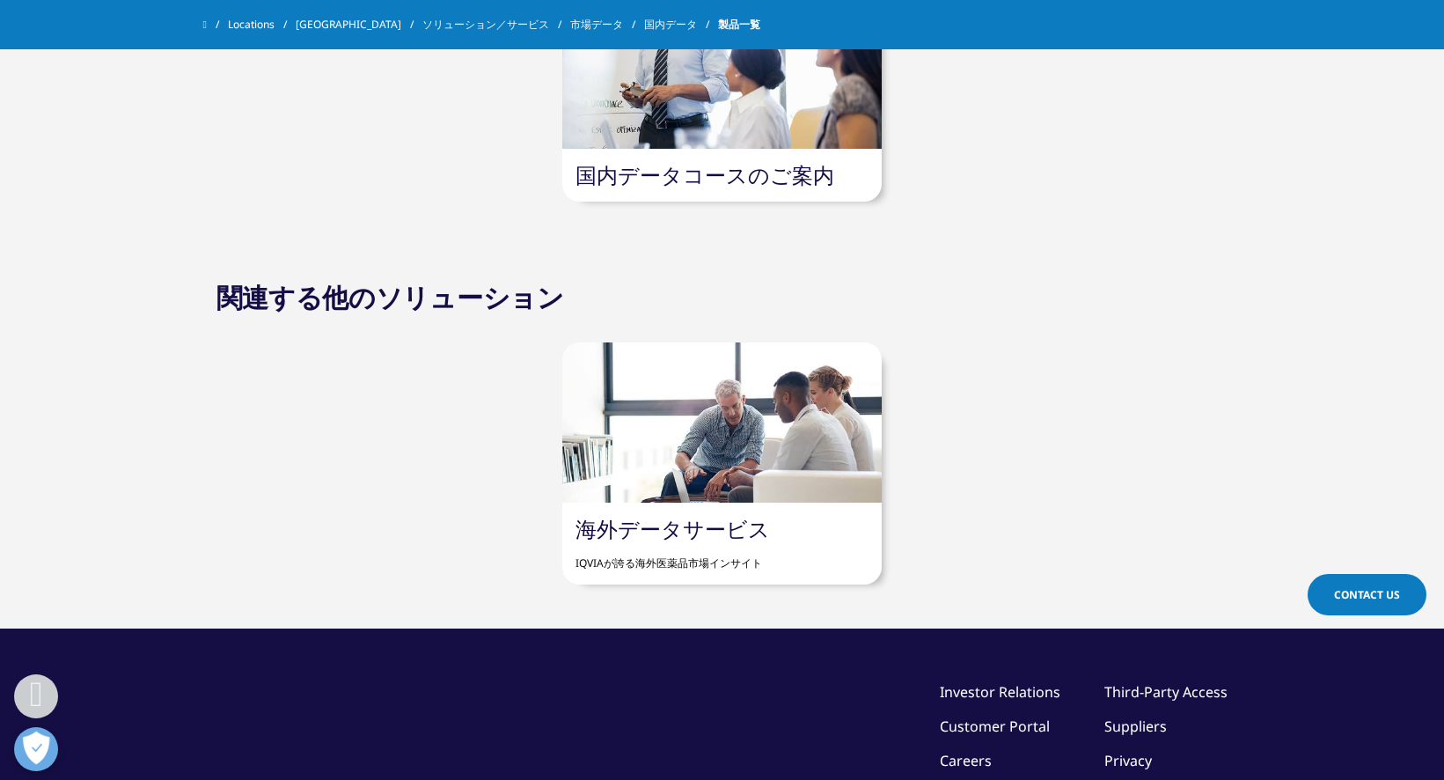
scroll to position [1760, 0]
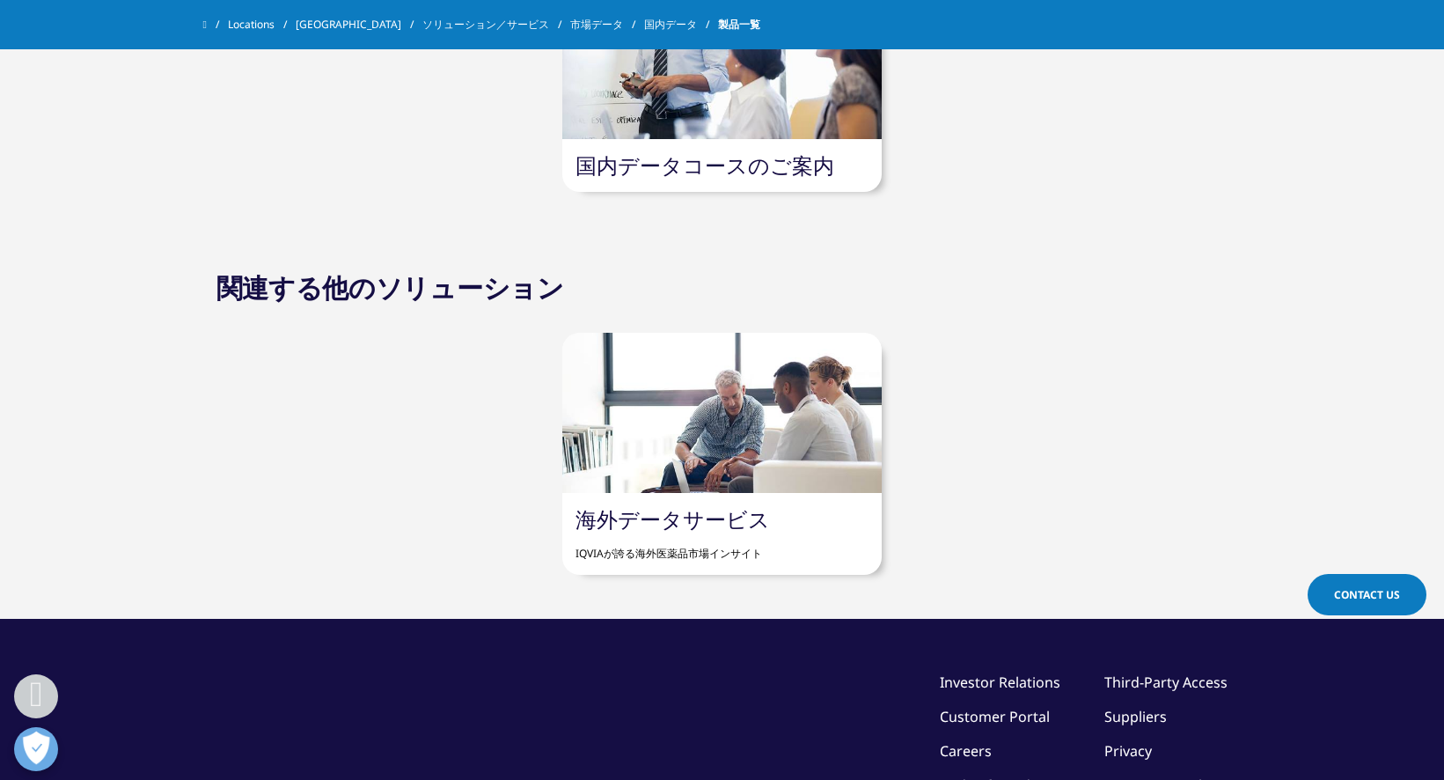
click at [815, 157] on link "国内データコースのご案内" at bounding box center [705, 165] width 259 height 29
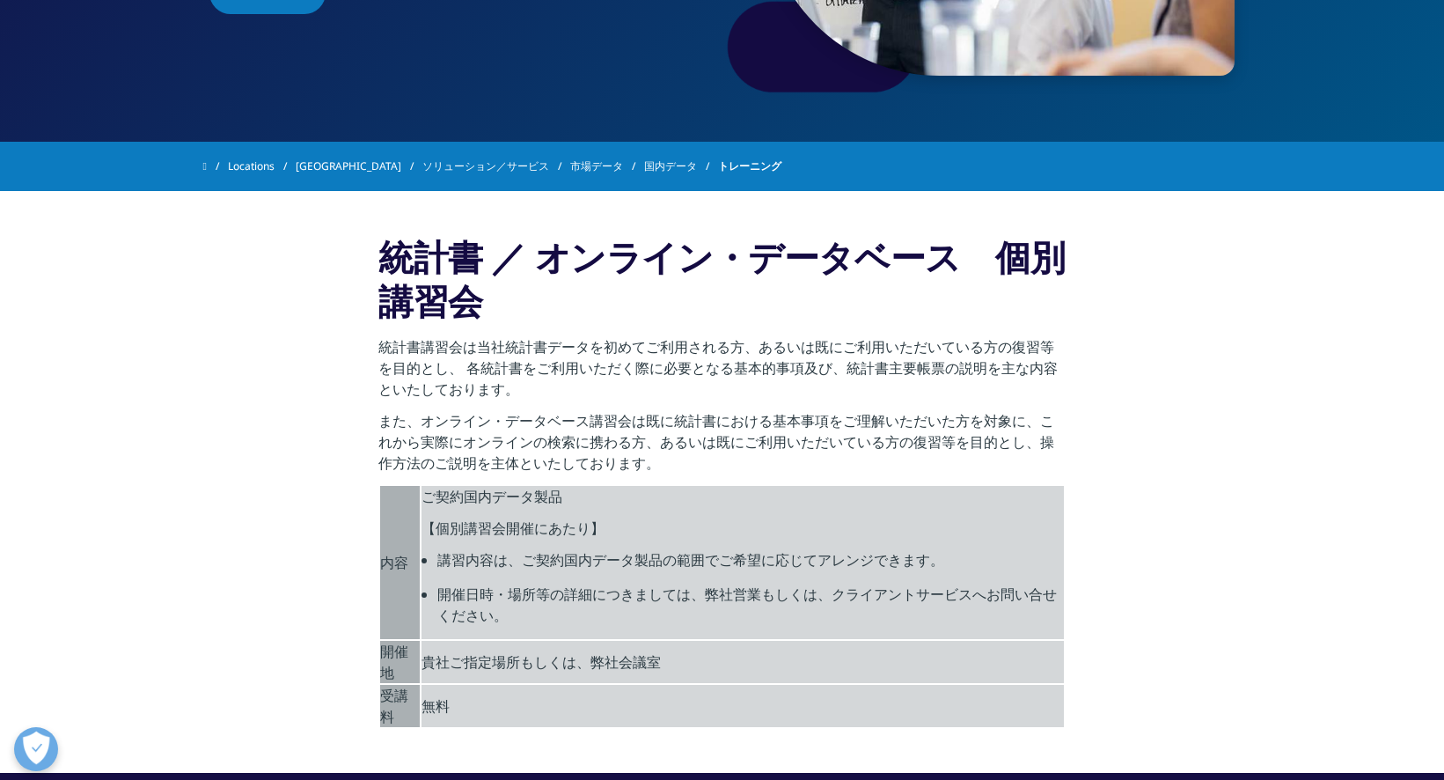
scroll to position [218, 0]
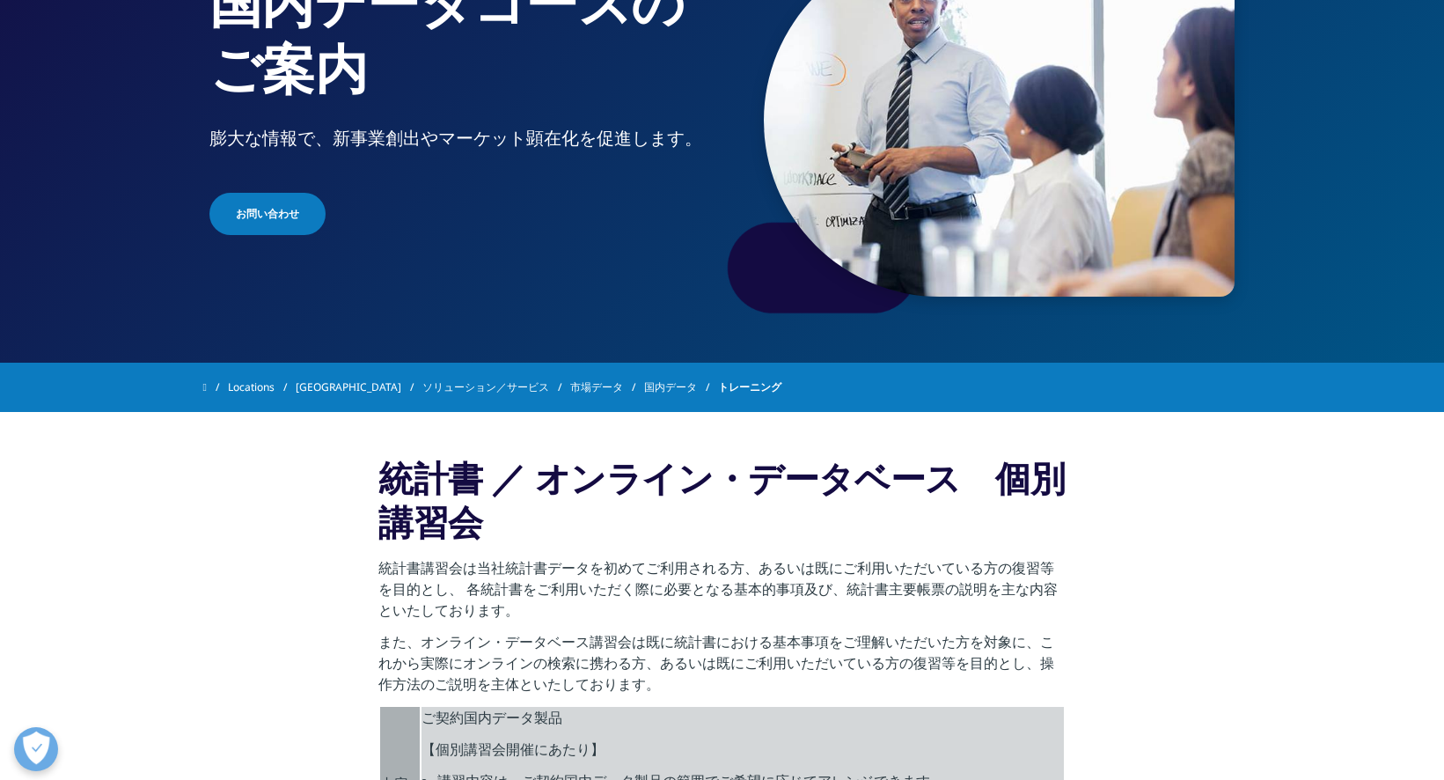
drag, startPoint x: 774, startPoint y: 489, endPoint x: 774, endPoint y: 476, distance: 13.2
click at [775, 474] on h3 "統計書 ／ オンライン・データベース　個別講習会" at bounding box center [721, 506] width 687 height 101
click at [505, 481] on h3 "統計書 ／ オンライン・データベース　個別講習会" at bounding box center [721, 506] width 687 height 101
click at [644, 389] on link "国内データ" at bounding box center [681, 387] width 74 height 32
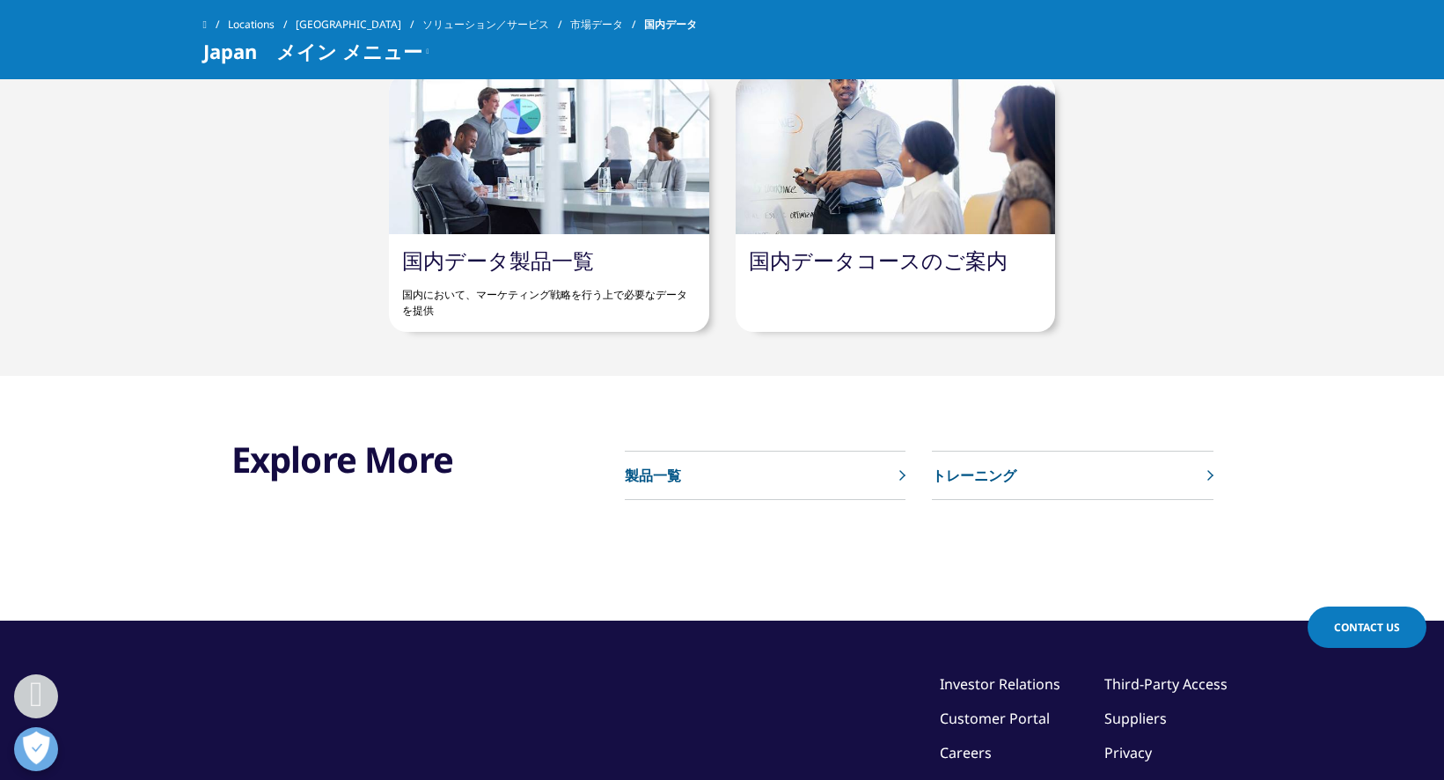
scroll to position [968, 0]
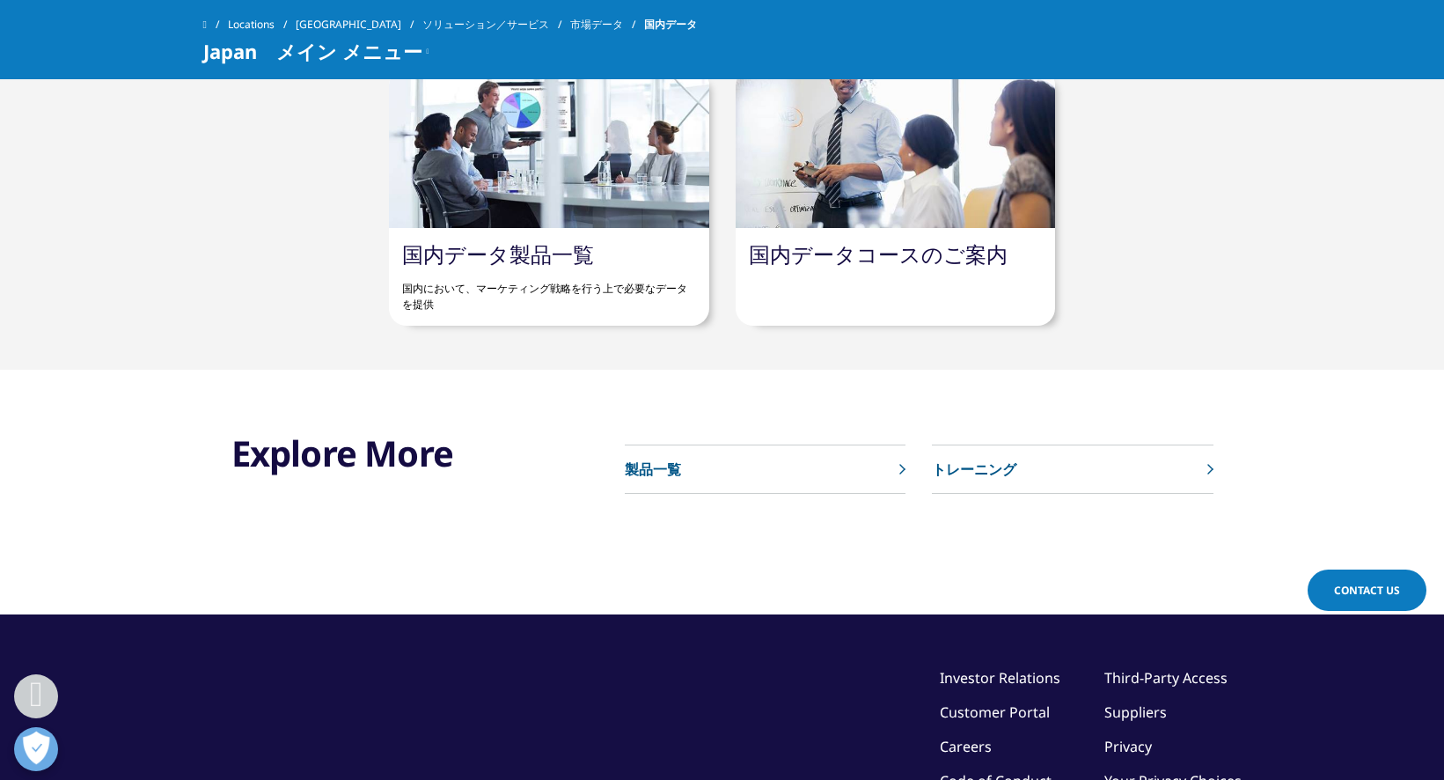
click at [660, 475] on p "製品一覧" at bounding box center [653, 469] width 56 height 21
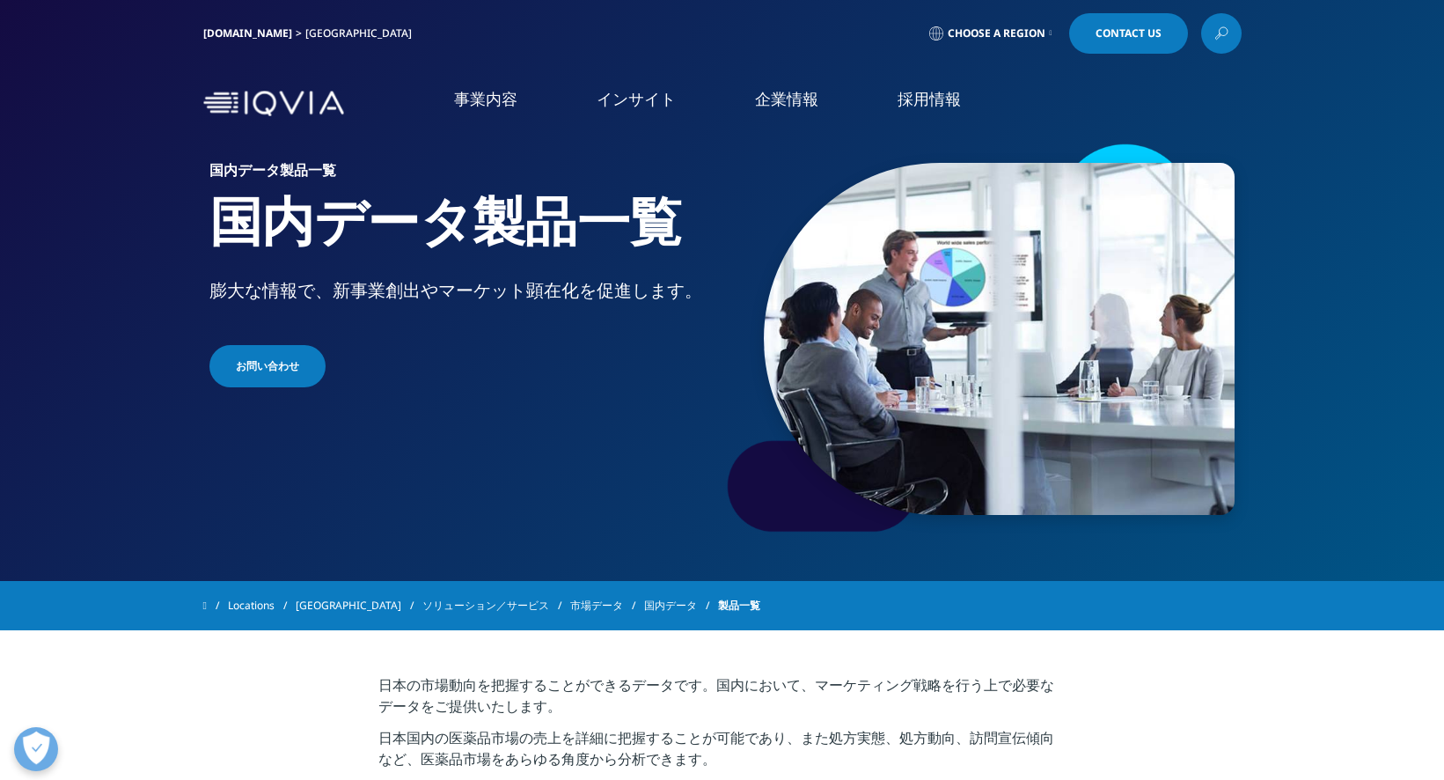
click at [1224, 32] on icon at bounding box center [1222, 33] width 14 height 23
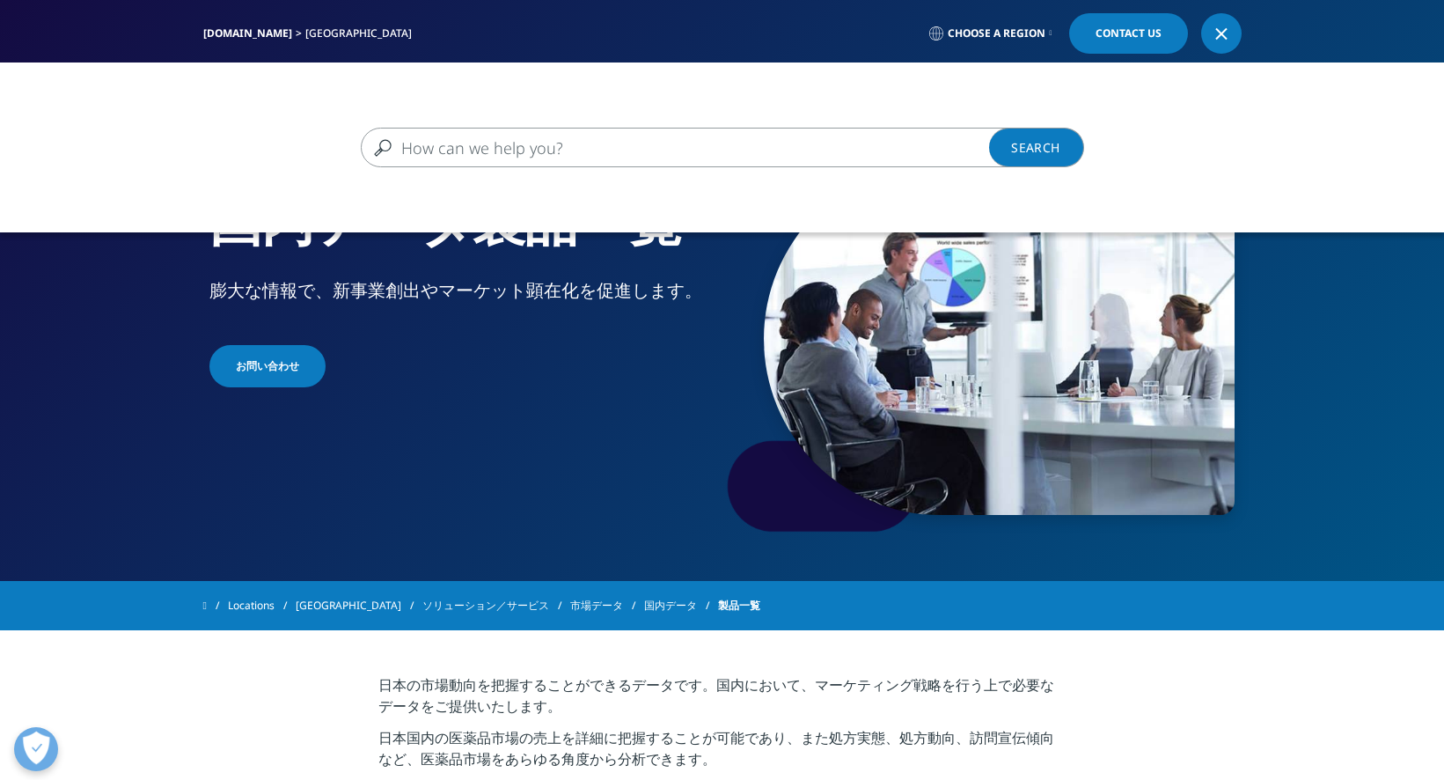
click at [1050, 34] on icon at bounding box center [1051, 33] width 3 height 7
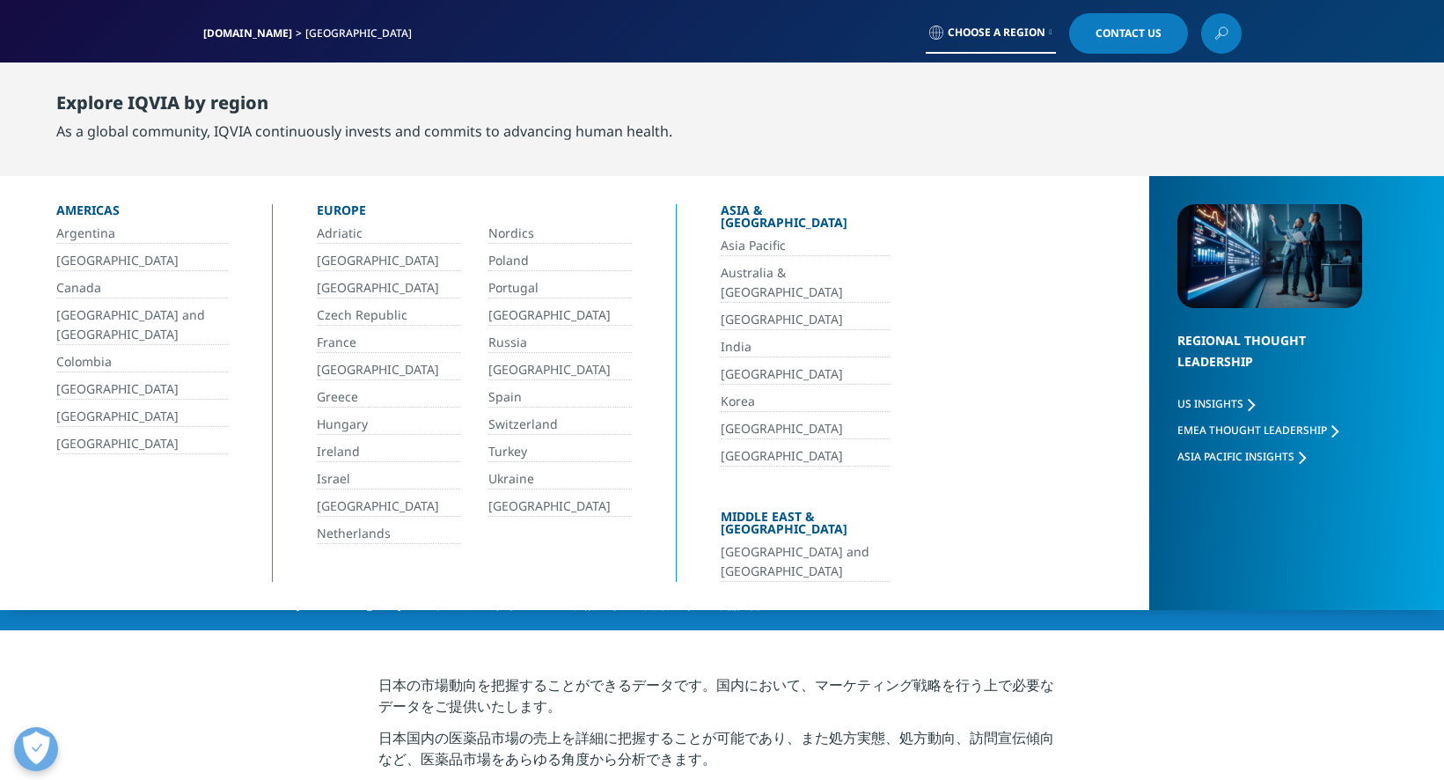
click at [732, 364] on link "[GEOGRAPHIC_DATA]" at bounding box center [805, 374] width 169 height 20
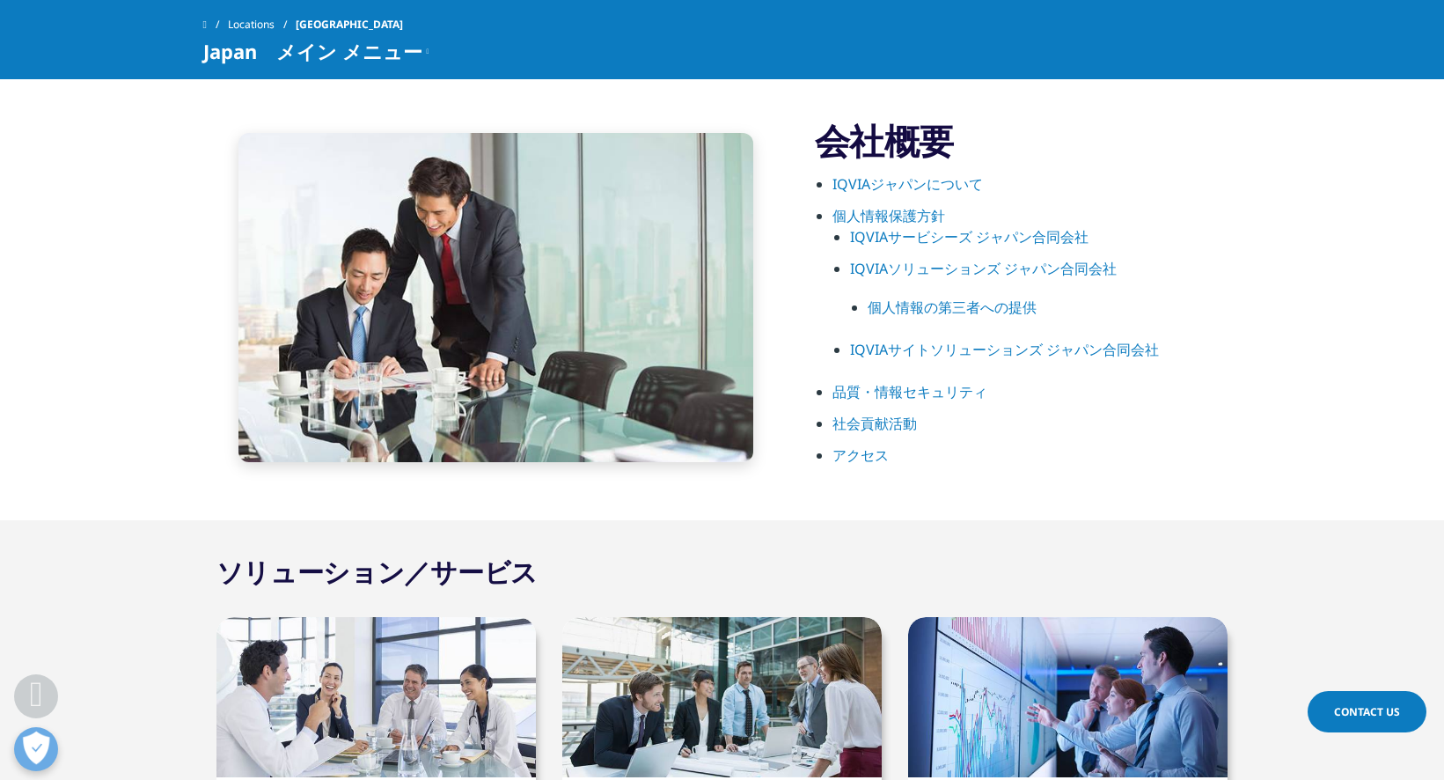
scroll to position [792, 0]
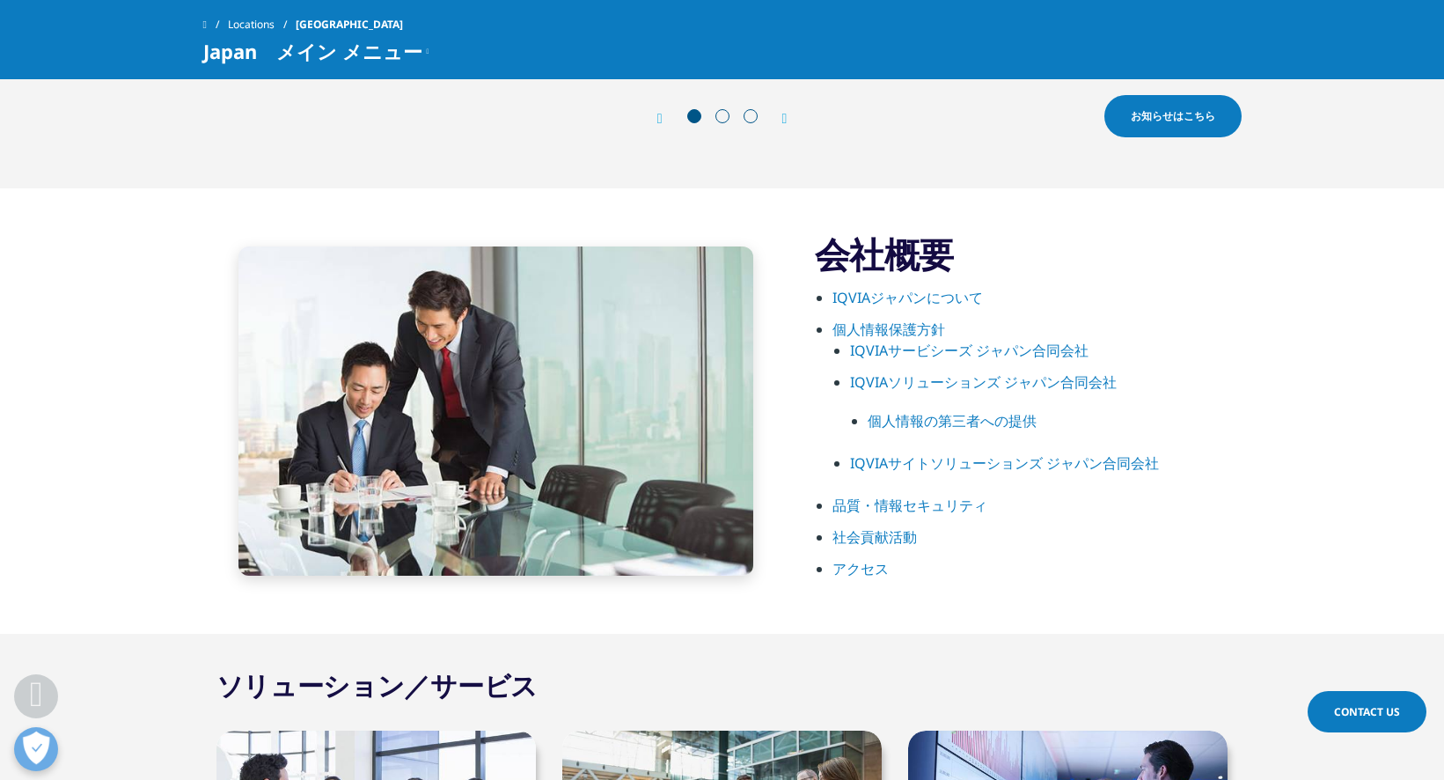
click at [727, 114] on span at bounding box center [723, 116] width 14 height 14
click at [786, 119] on icon "Next slide" at bounding box center [784, 119] width 5 height 14
click at [788, 117] on icon "Next slide" at bounding box center [784, 119] width 5 height 14
click at [650, 117] on div "Prev お知らせはこちら Next お知らせはこちら" at bounding box center [722, 118] width 1039 height 53
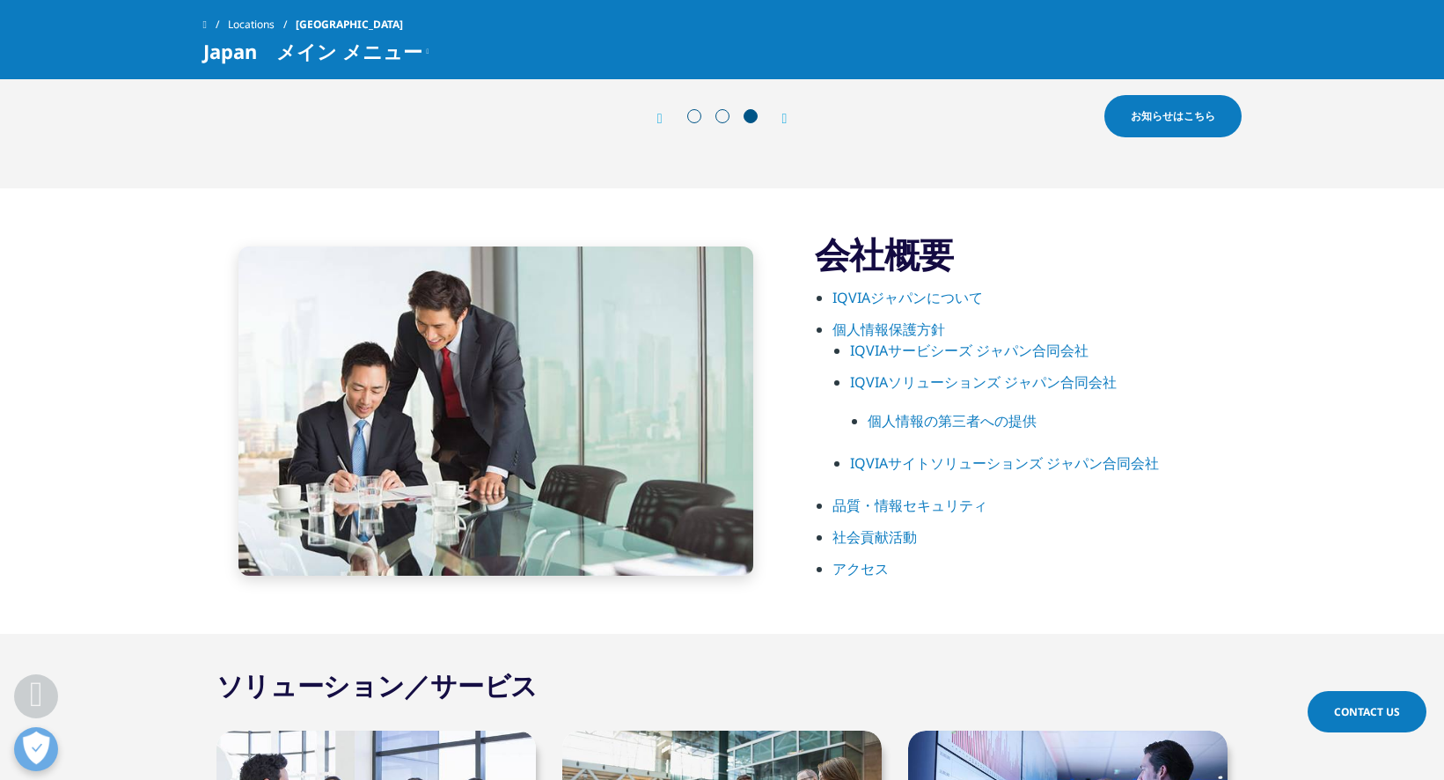
click at [665, 118] on div "Prev" at bounding box center [668, 118] width 23 height 17
click at [663, 118] on div "Prev" at bounding box center [668, 118] width 23 height 17
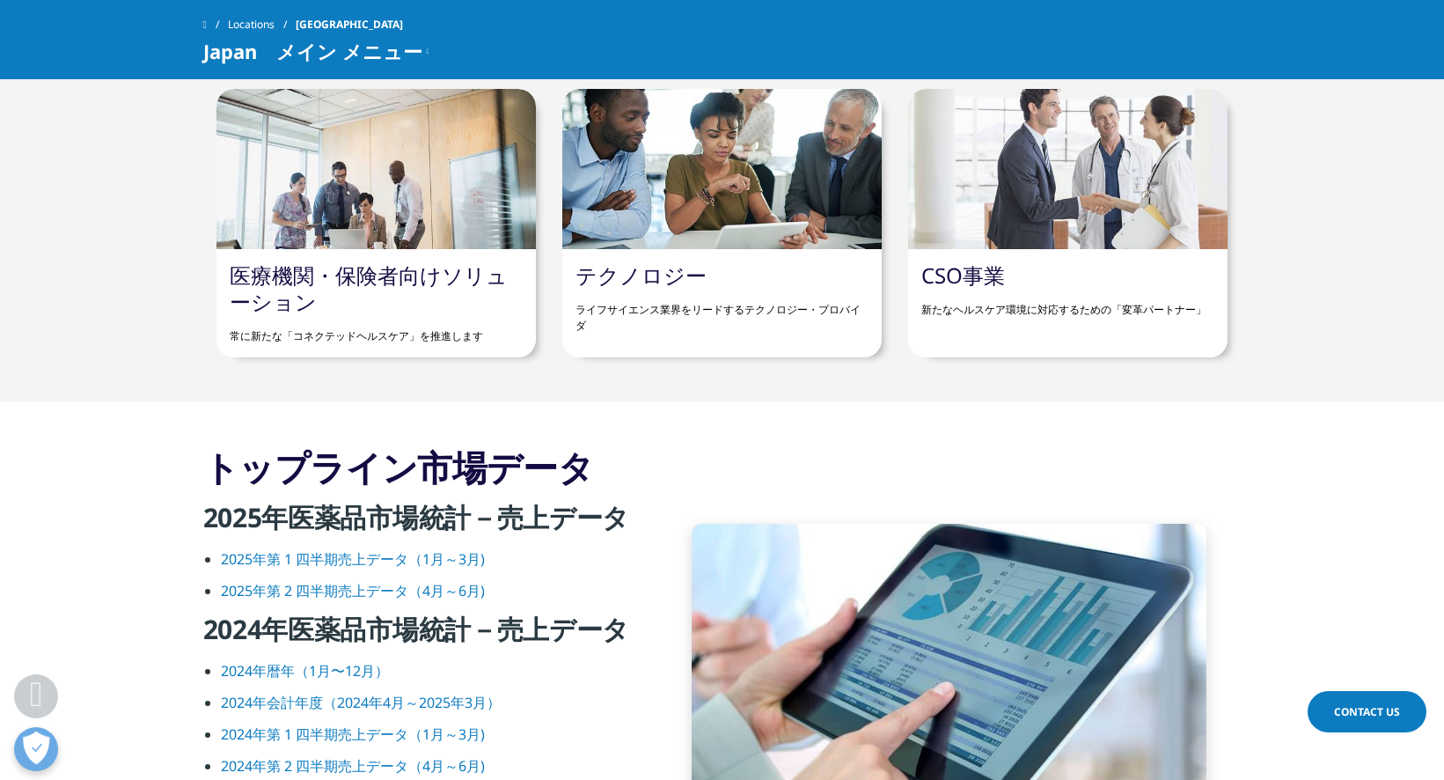
scroll to position [2099, 0]
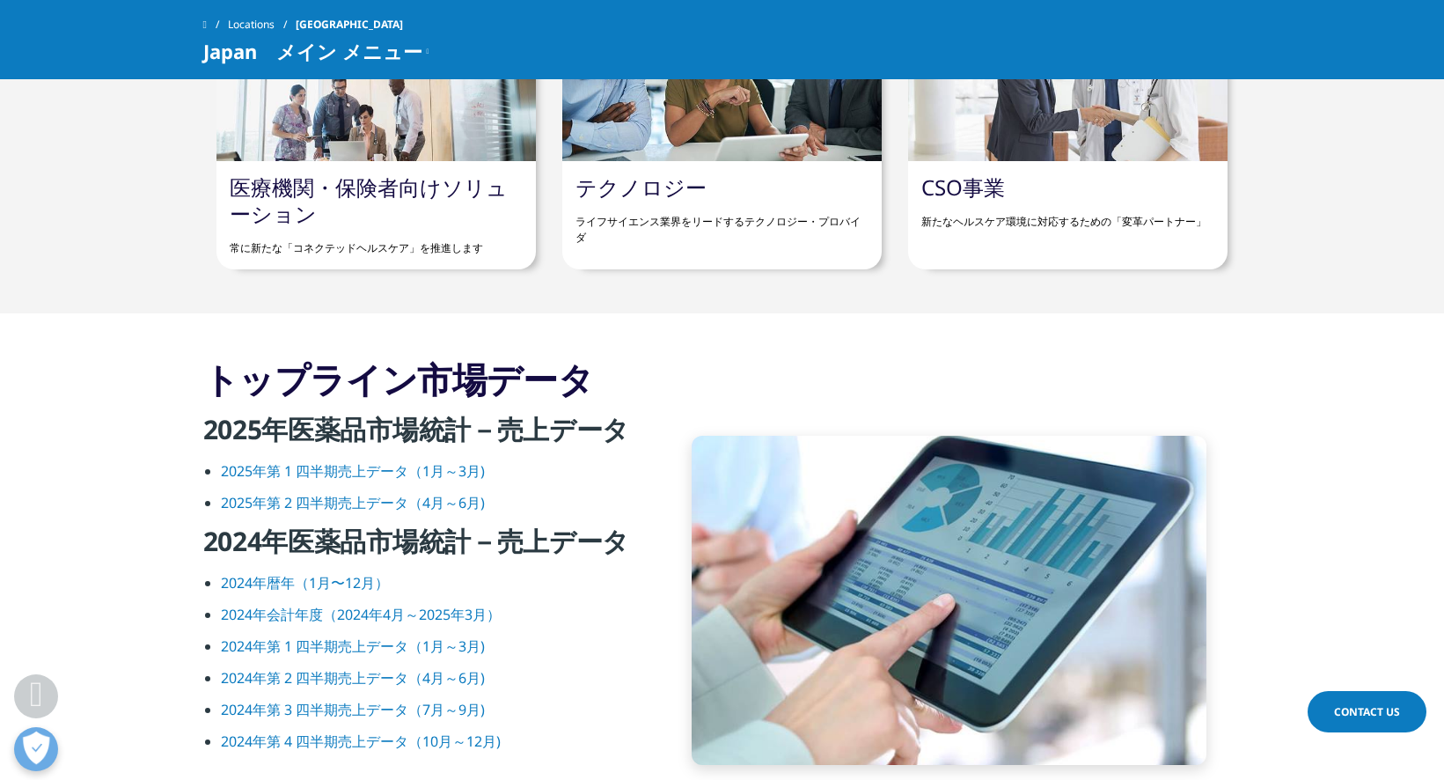
click at [413, 474] on link "2025年第 1 四半期売上データ（1月～3月)" at bounding box center [353, 470] width 264 height 19
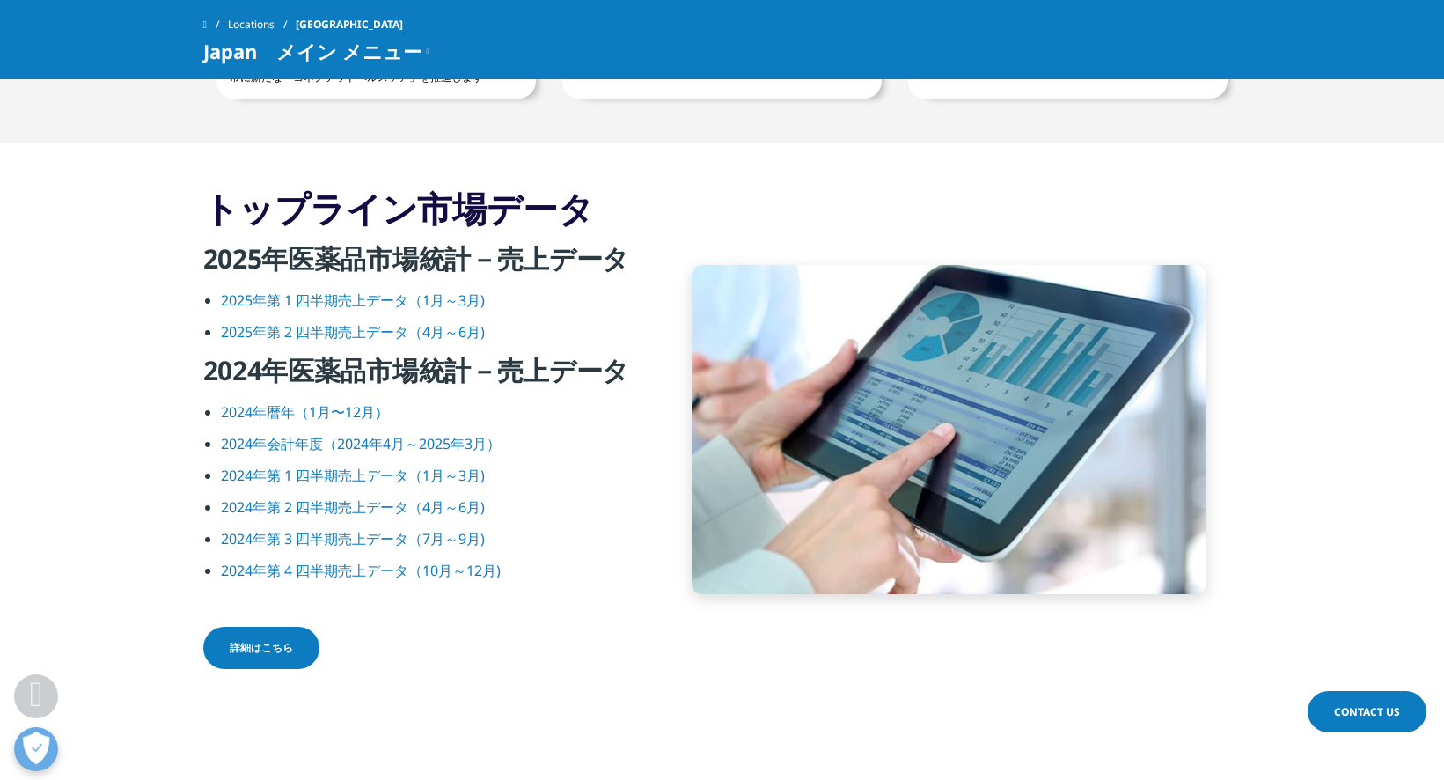
scroll to position [2275, 0]
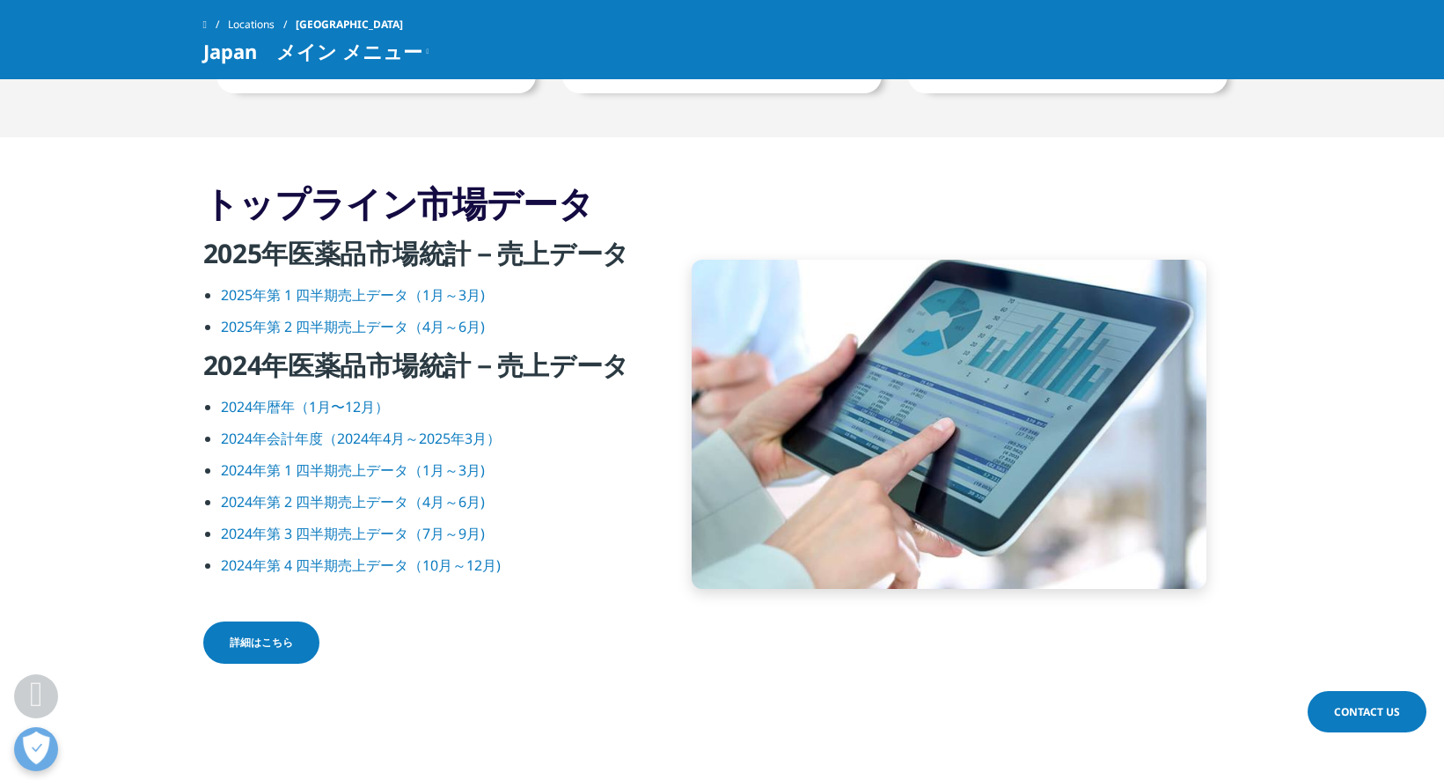
click at [369, 408] on link "2024年暦年（1月〜12月）" at bounding box center [305, 406] width 168 height 19
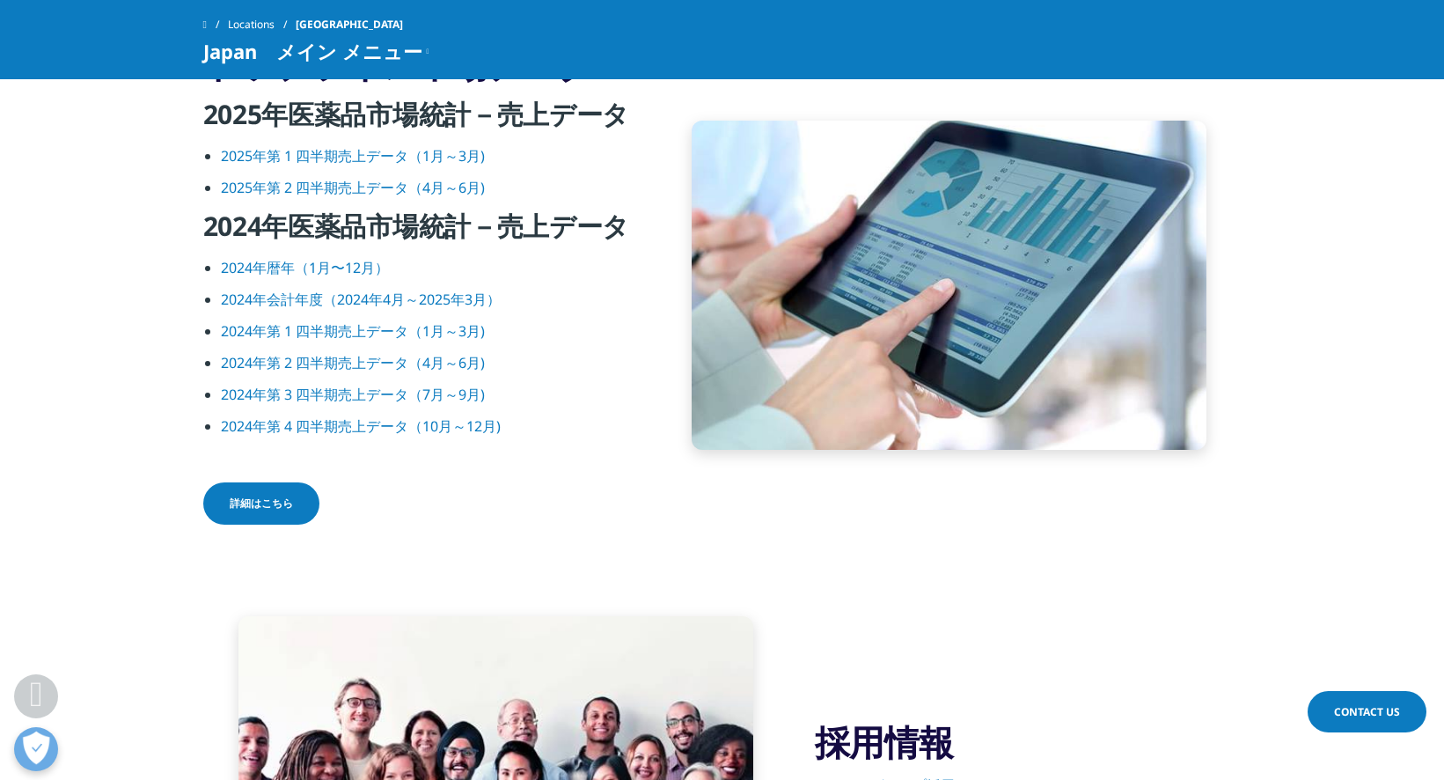
scroll to position [2002, 0]
